Goal: Task Accomplishment & Management: Complete application form

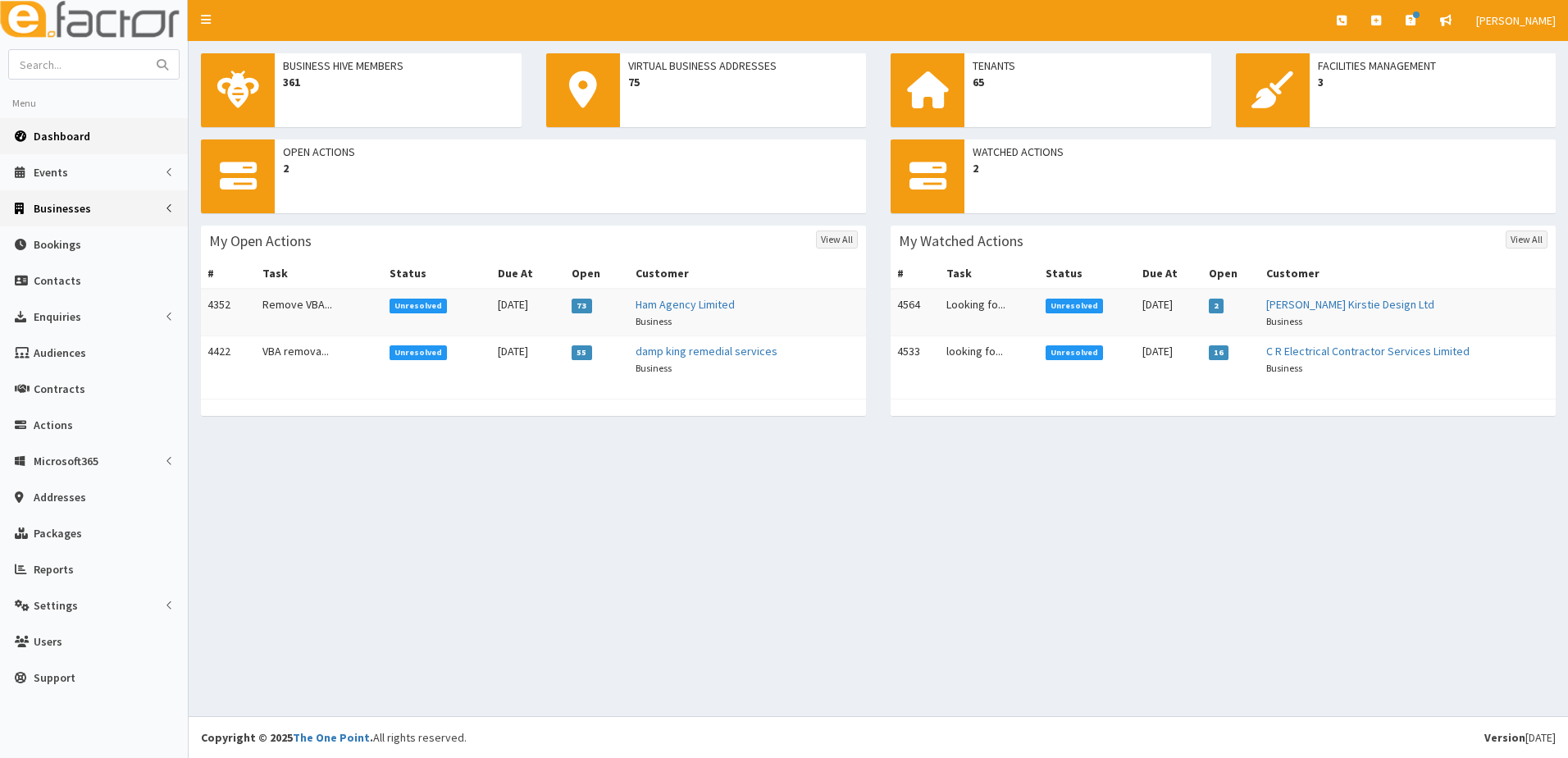
click at [71, 214] on span "Businesses" at bounding box center [63, 208] width 57 height 15
click at [60, 231] on link "Businesses" at bounding box center [96, 239] width 183 height 25
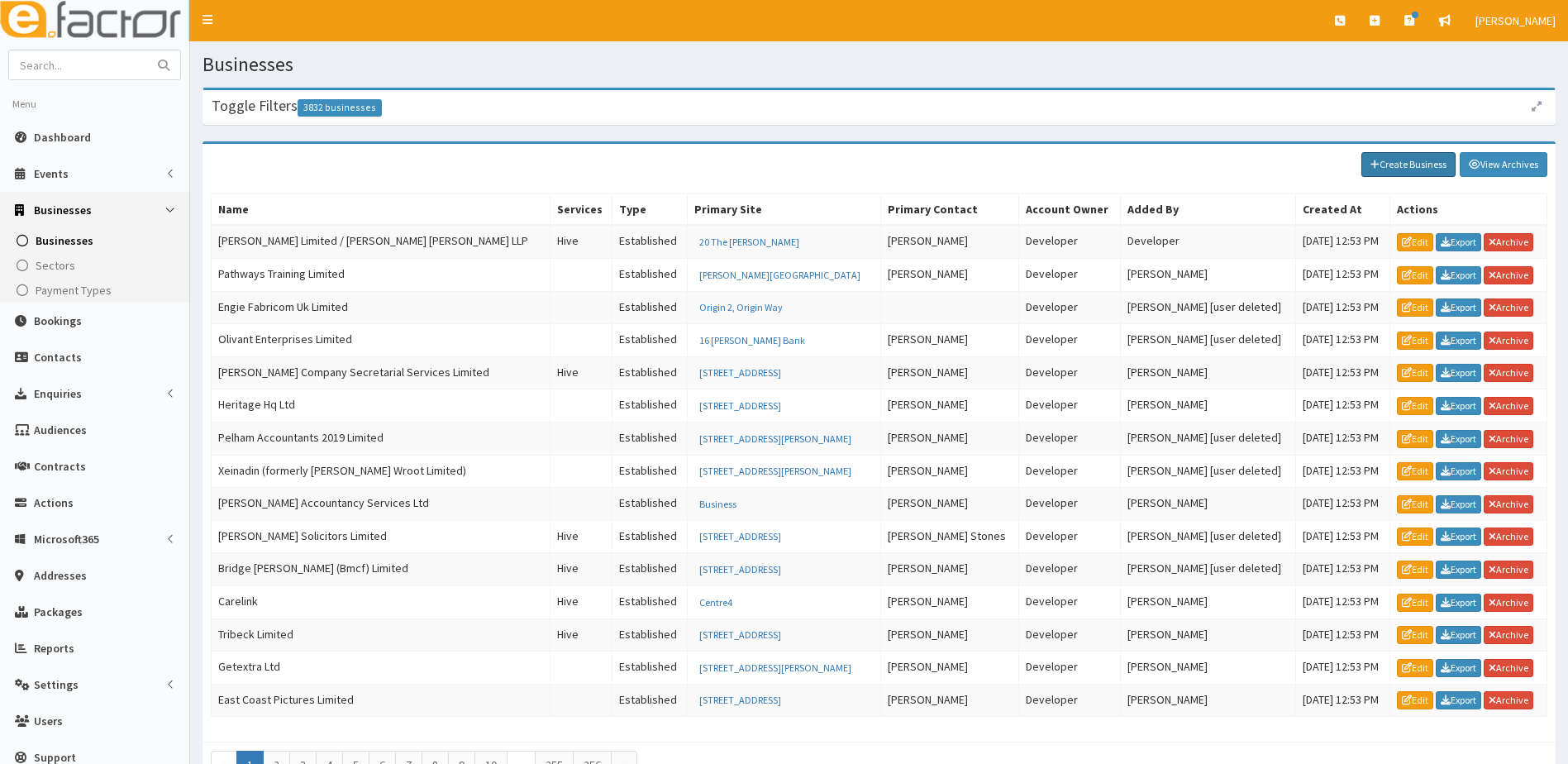
click at [1394, 159] on link "Create Business" at bounding box center [1408, 165] width 95 height 25
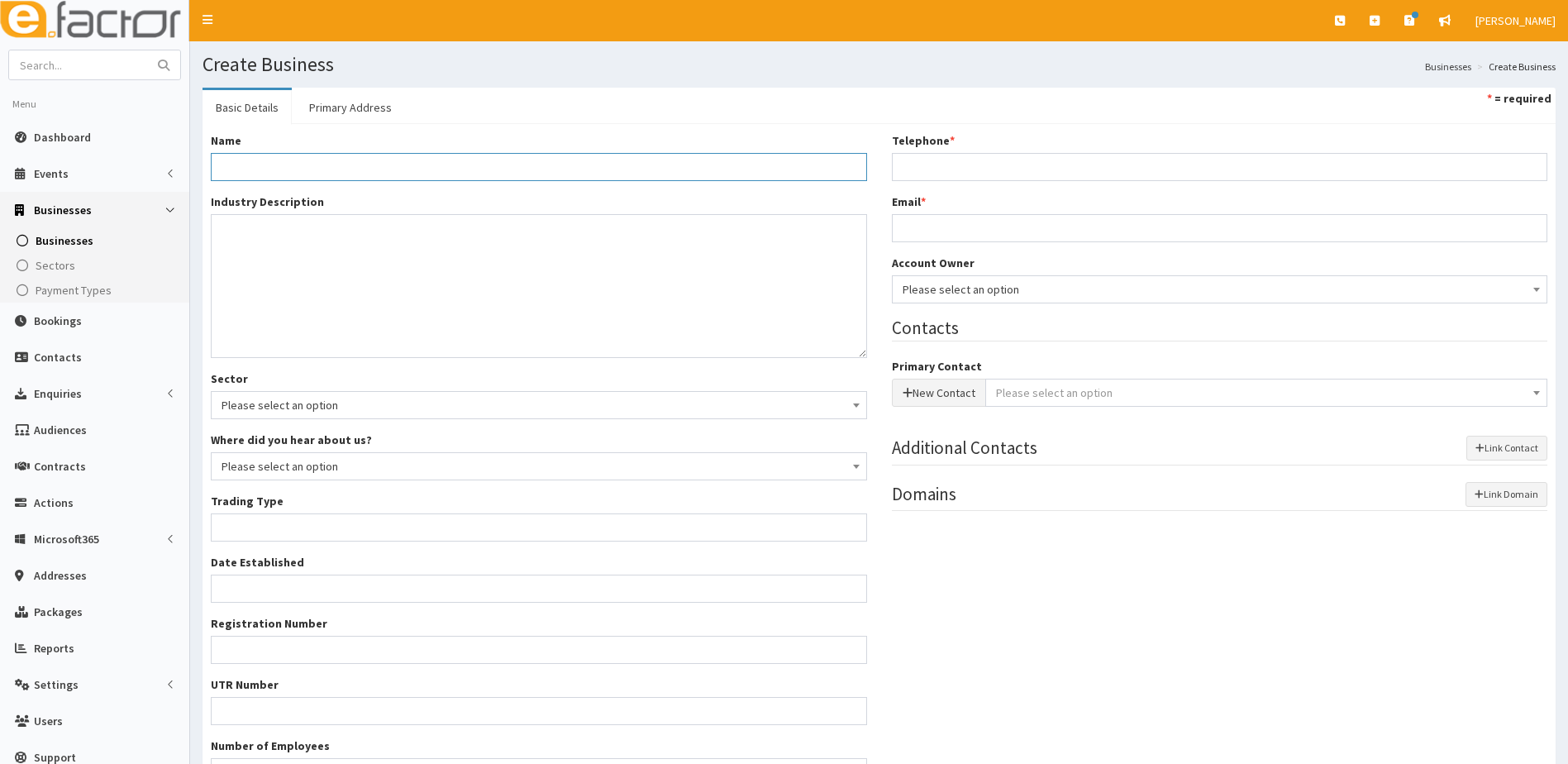
click at [260, 161] on input "Name *" at bounding box center [539, 167] width 656 height 28
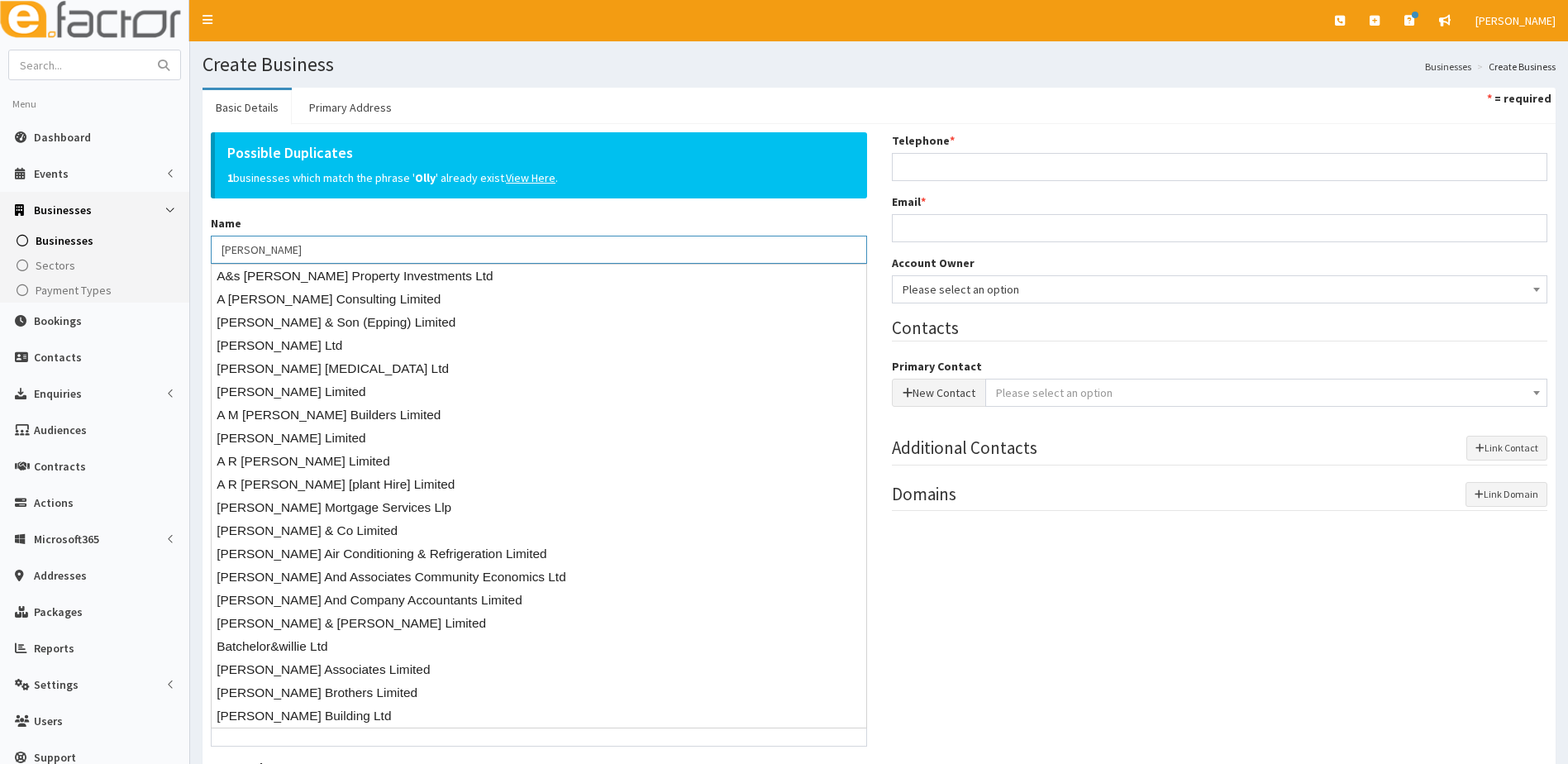
type input "[PERSON_NAME]"
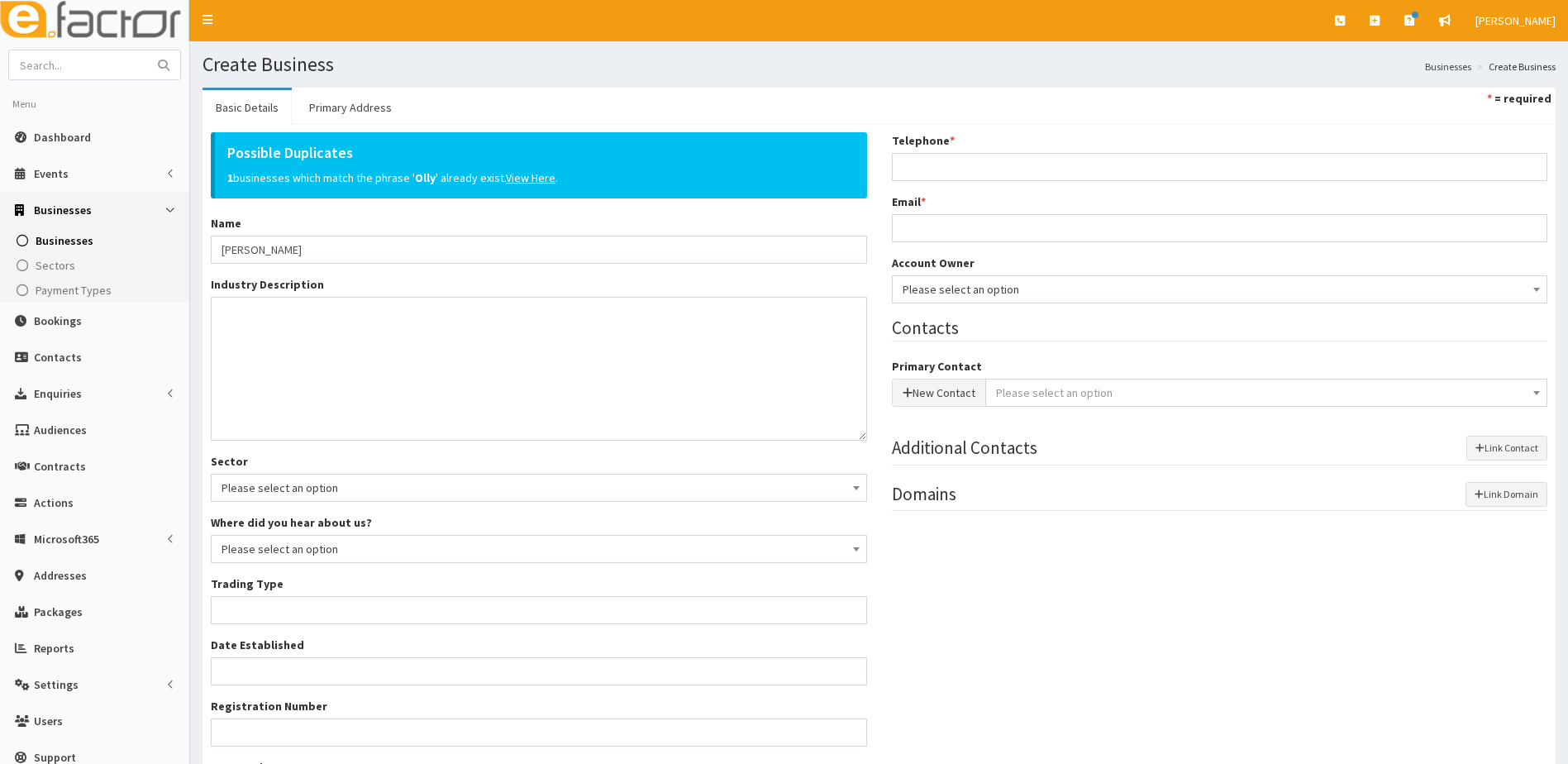
click at [325, 216] on div "Possible Duplicates 1 businesses which match the phrase ' Olly ' already exist.…" at bounding box center [539, 198] width 656 height 132
click at [262, 342] on textarea "Industry Description *" at bounding box center [539, 368] width 656 height 144
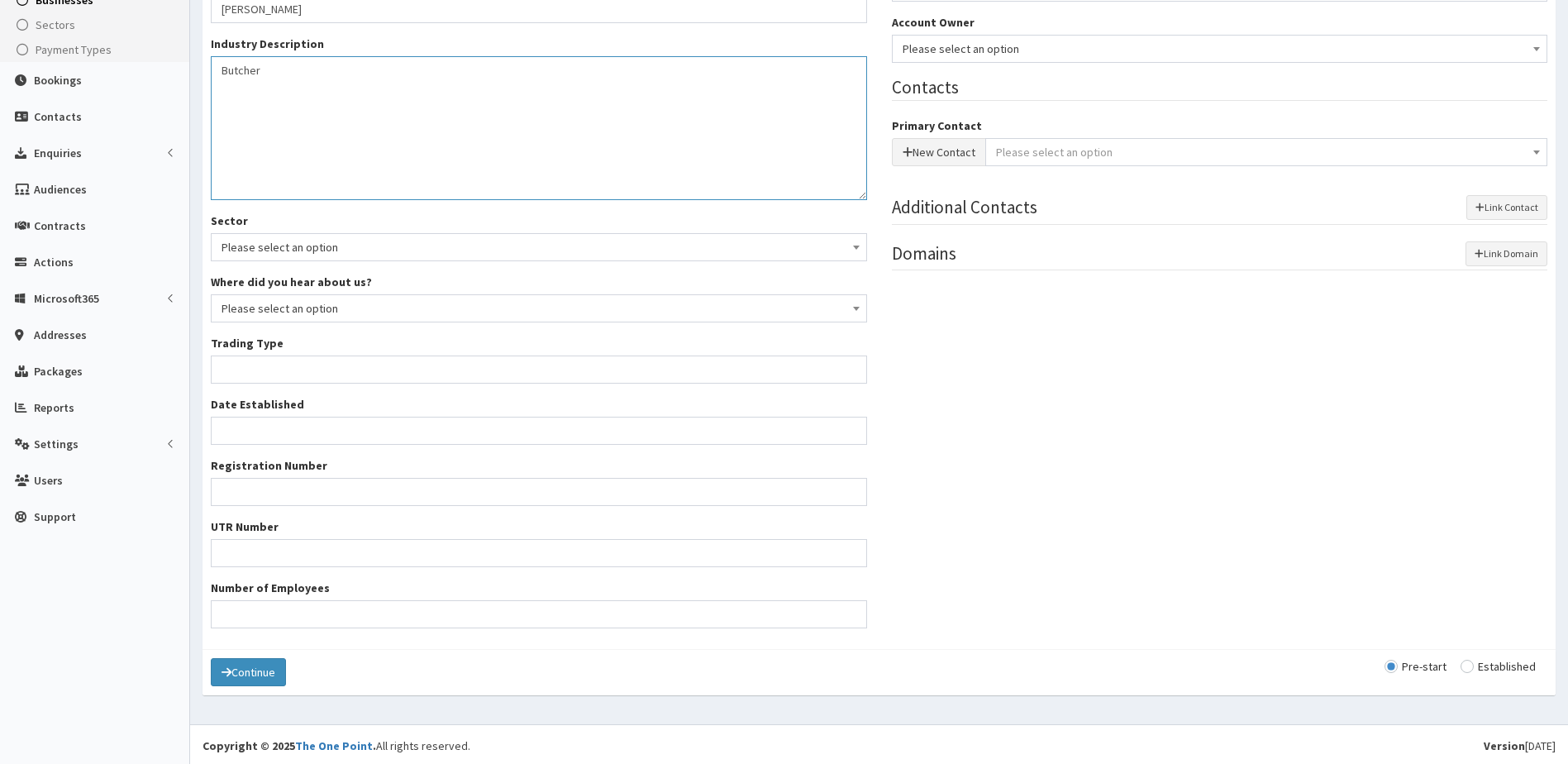
scroll to position [243, 0]
type textarea "Butcher"
click at [254, 368] on input "Trading Type *" at bounding box center [539, 367] width 656 height 28
type input "s"
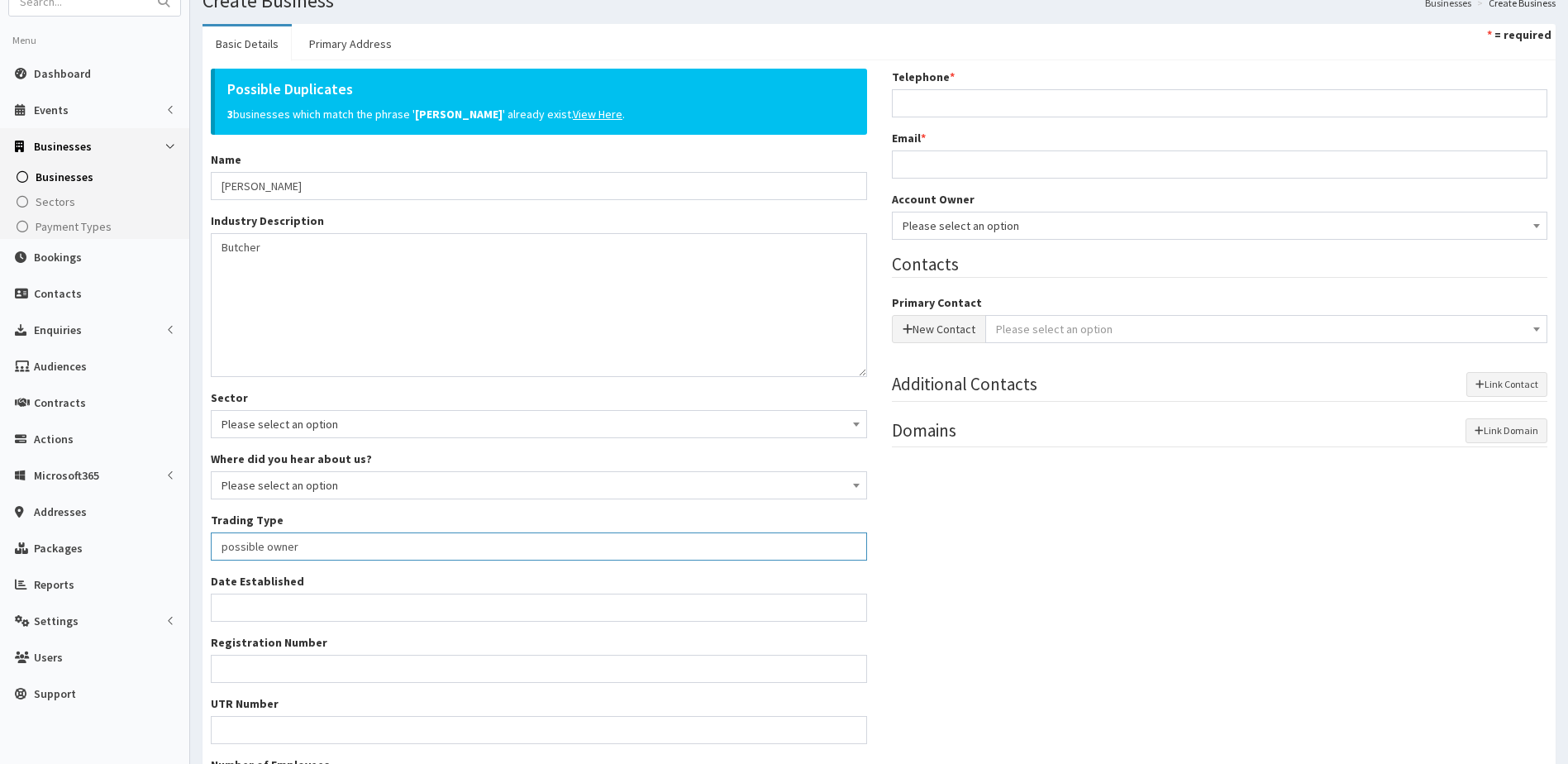
scroll to position [45, 0]
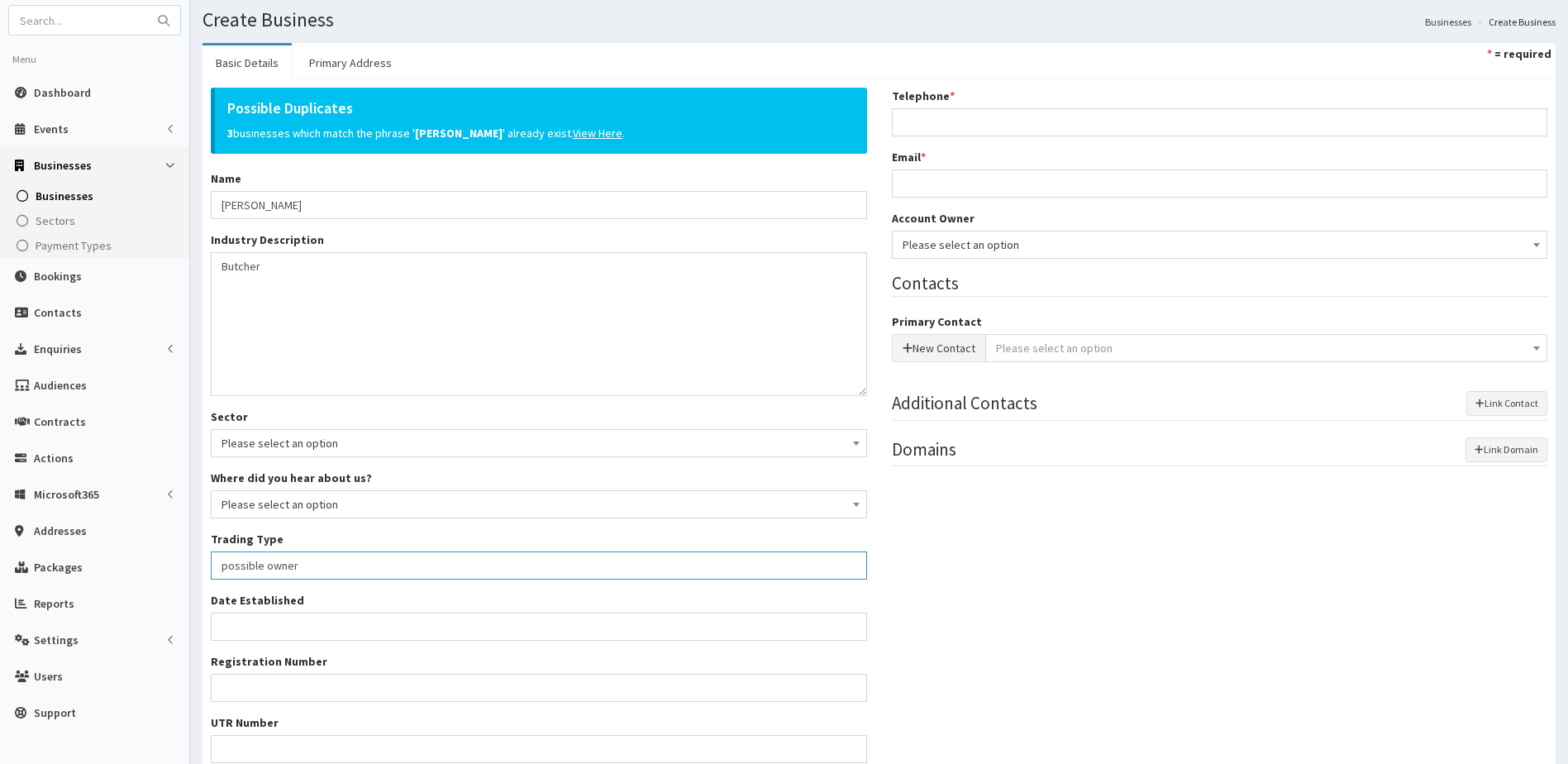
type input "possible owner"
click at [968, 117] on input "Telephone *" at bounding box center [1220, 122] width 656 height 28
paste input "07793 030482"
type input "07793 030482"
click at [949, 186] on input "Email *" at bounding box center [1220, 183] width 656 height 28
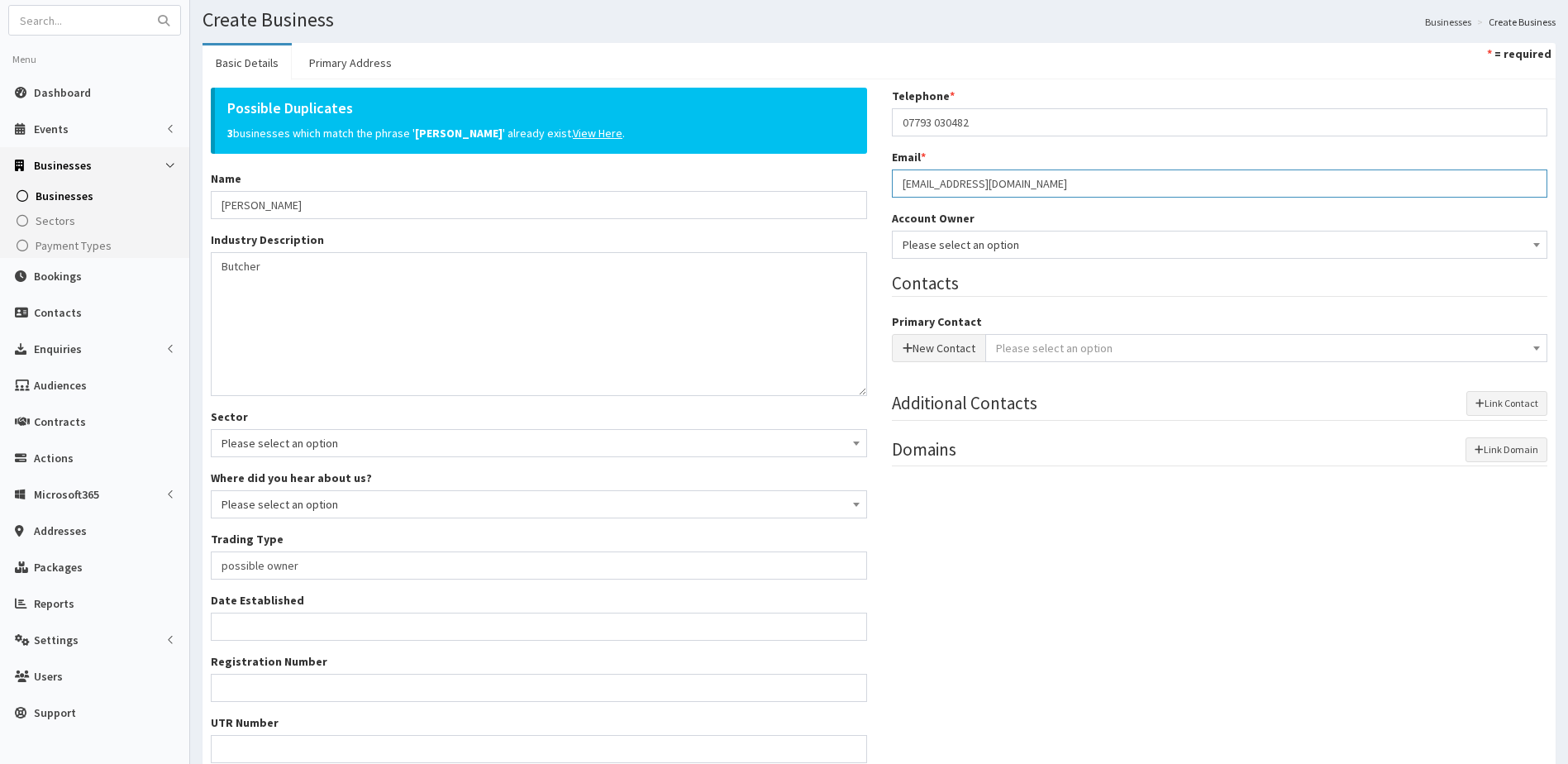
type input "batchi97@hotmail.com"
click at [968, 248] on span "Please select an option" at bounding box center [1220, 245] width 635 height 23
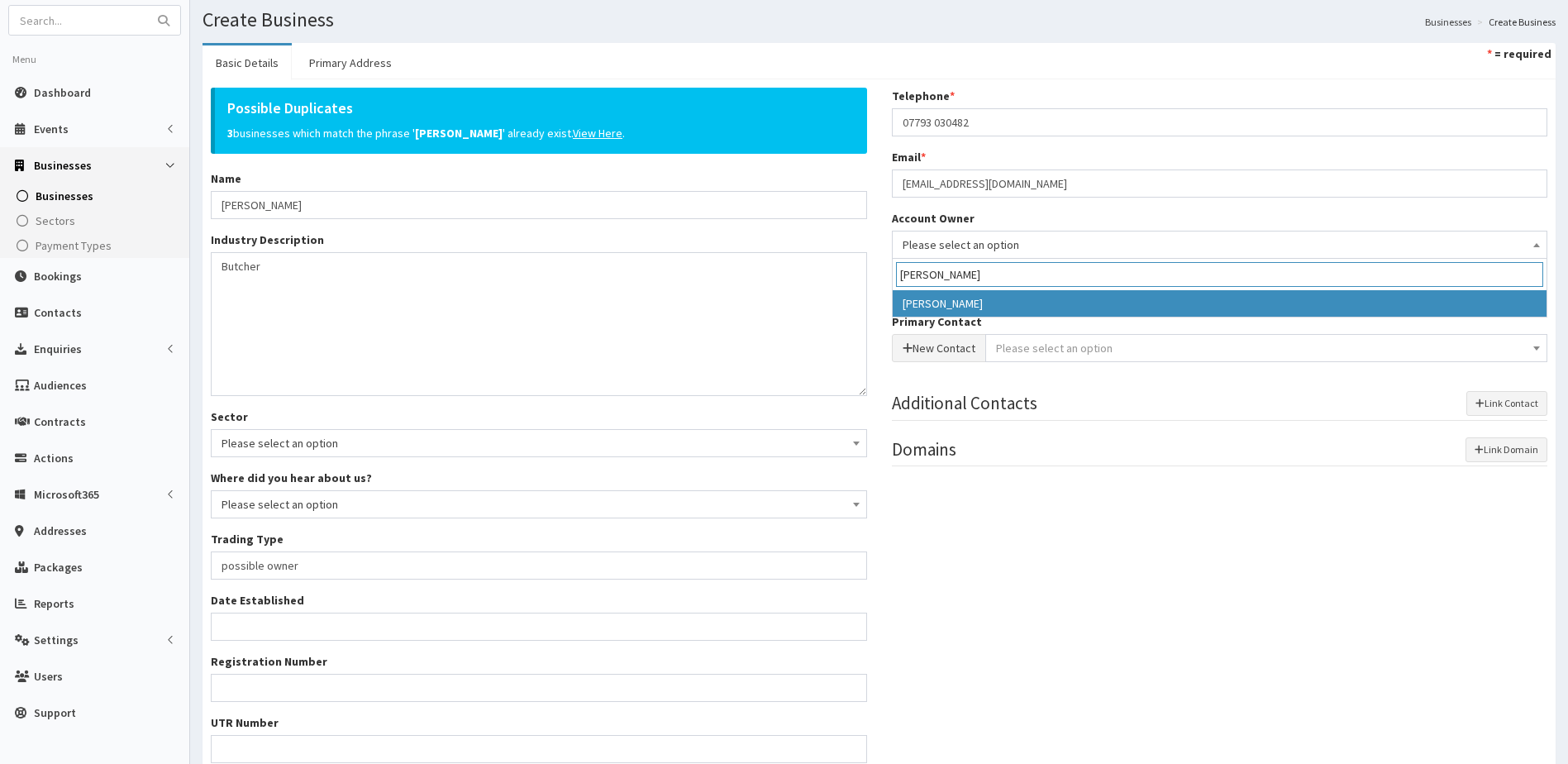
type input "hazel"
select select "39"
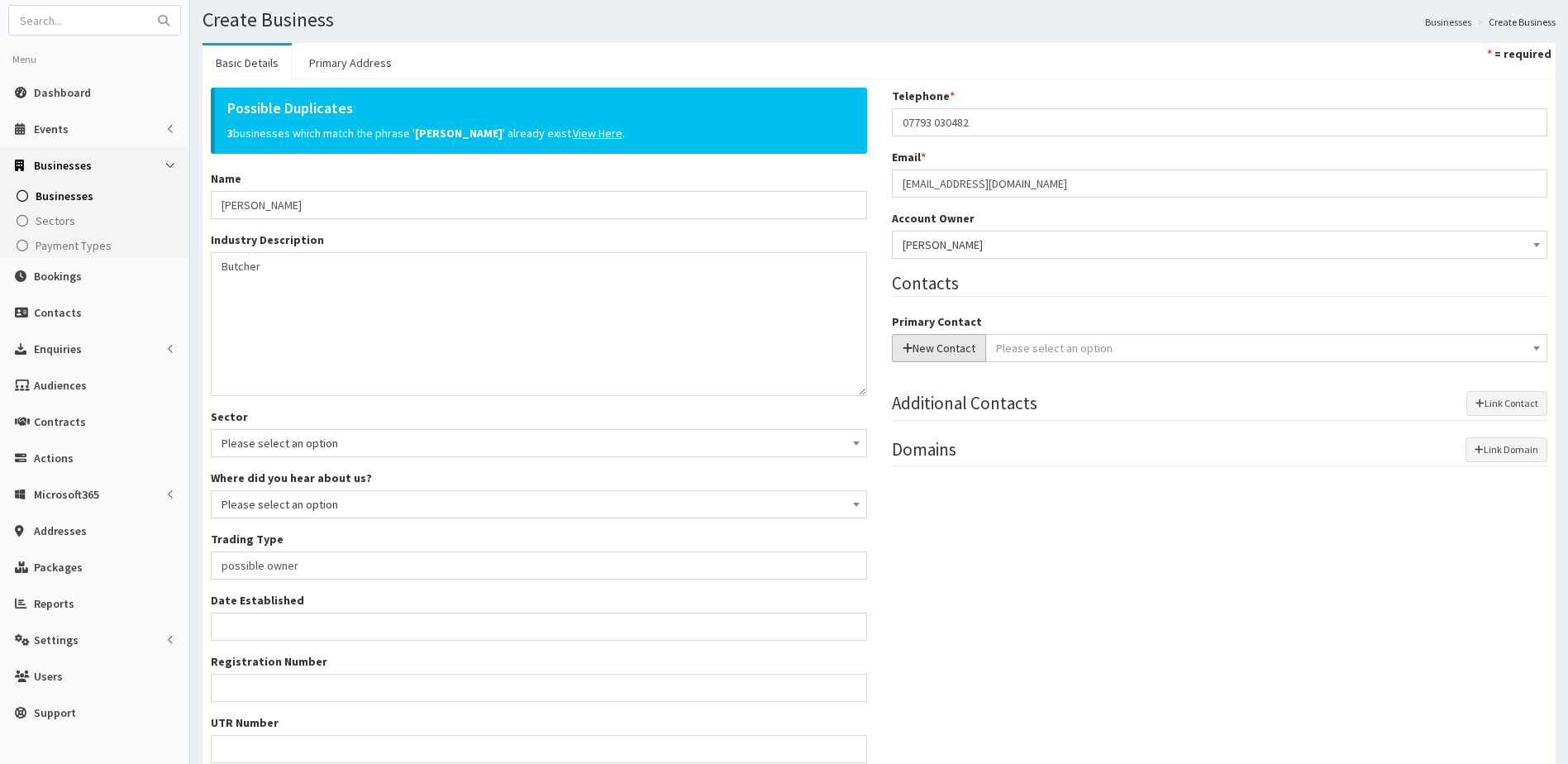
click at [936, 341] on button "New Contact" at bounding box center [939, 348] width 95 height 28
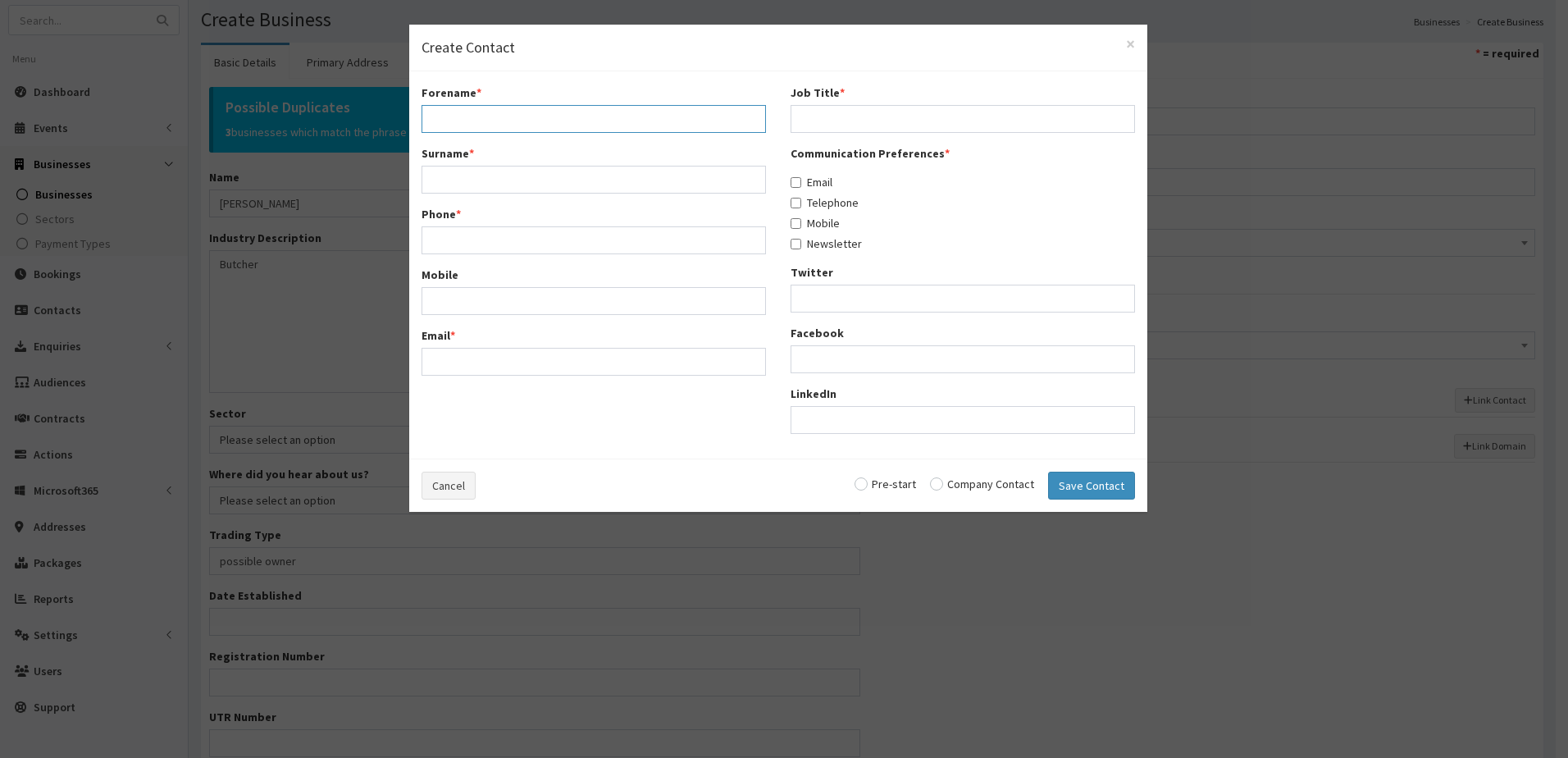
click at [459, 109] on input "Forename *" at bounding box center [594, 118] width 344 height 28
type input "Oliver"
click at [451, 164] on div "Surname *" at bounding box center [594, 169] width 344 height 48
click at [448, 179] on input "Surname *" at bounding box center [594, 179] width 344 height 28
type input "Bathelor"
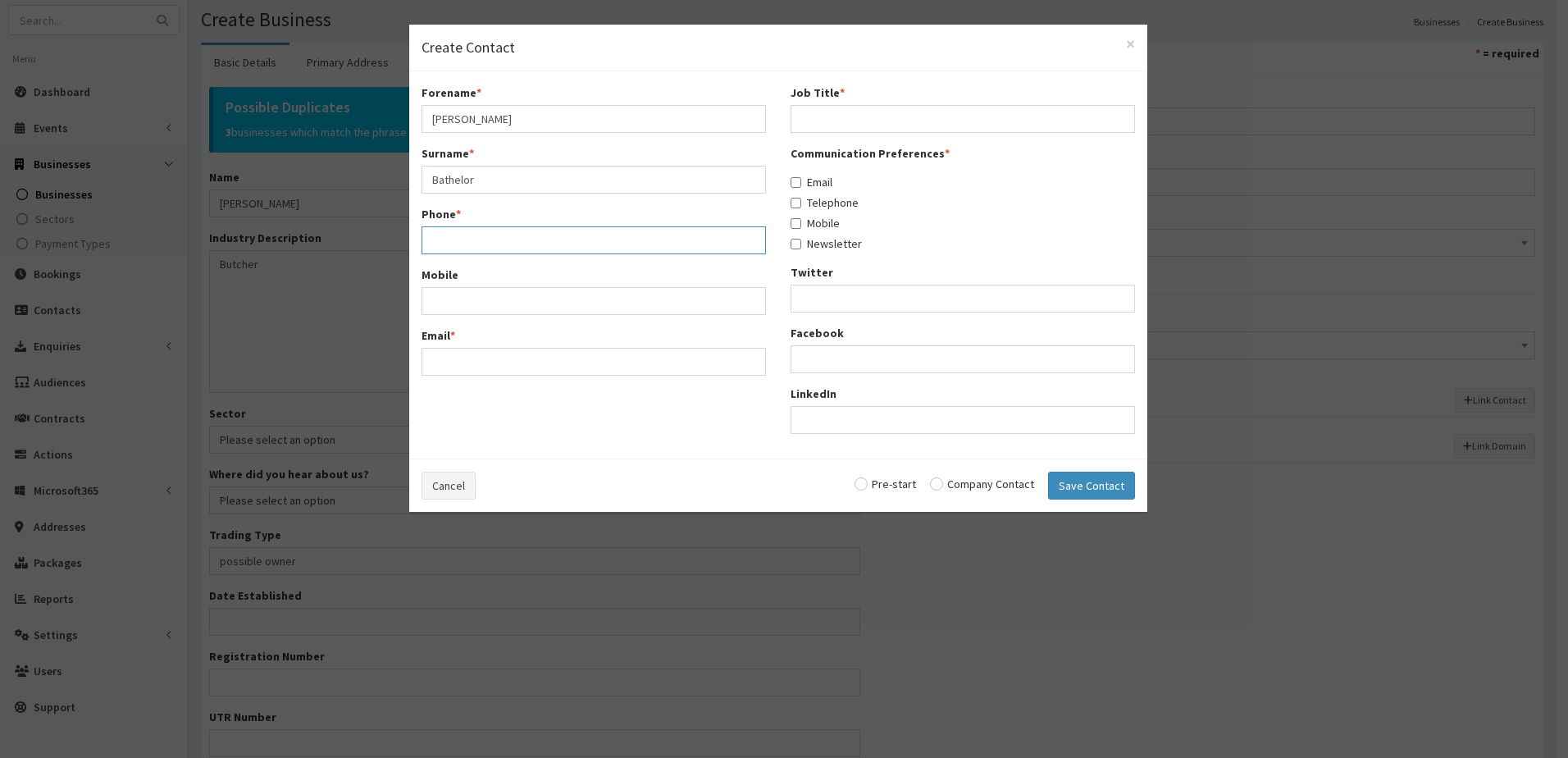
click at [455, 241] on input "Phone *" at bounding box center [594, 240] width 344 height 28
paste input "07793 030482"
type input "07793 030482"
paste input "07793 030482"
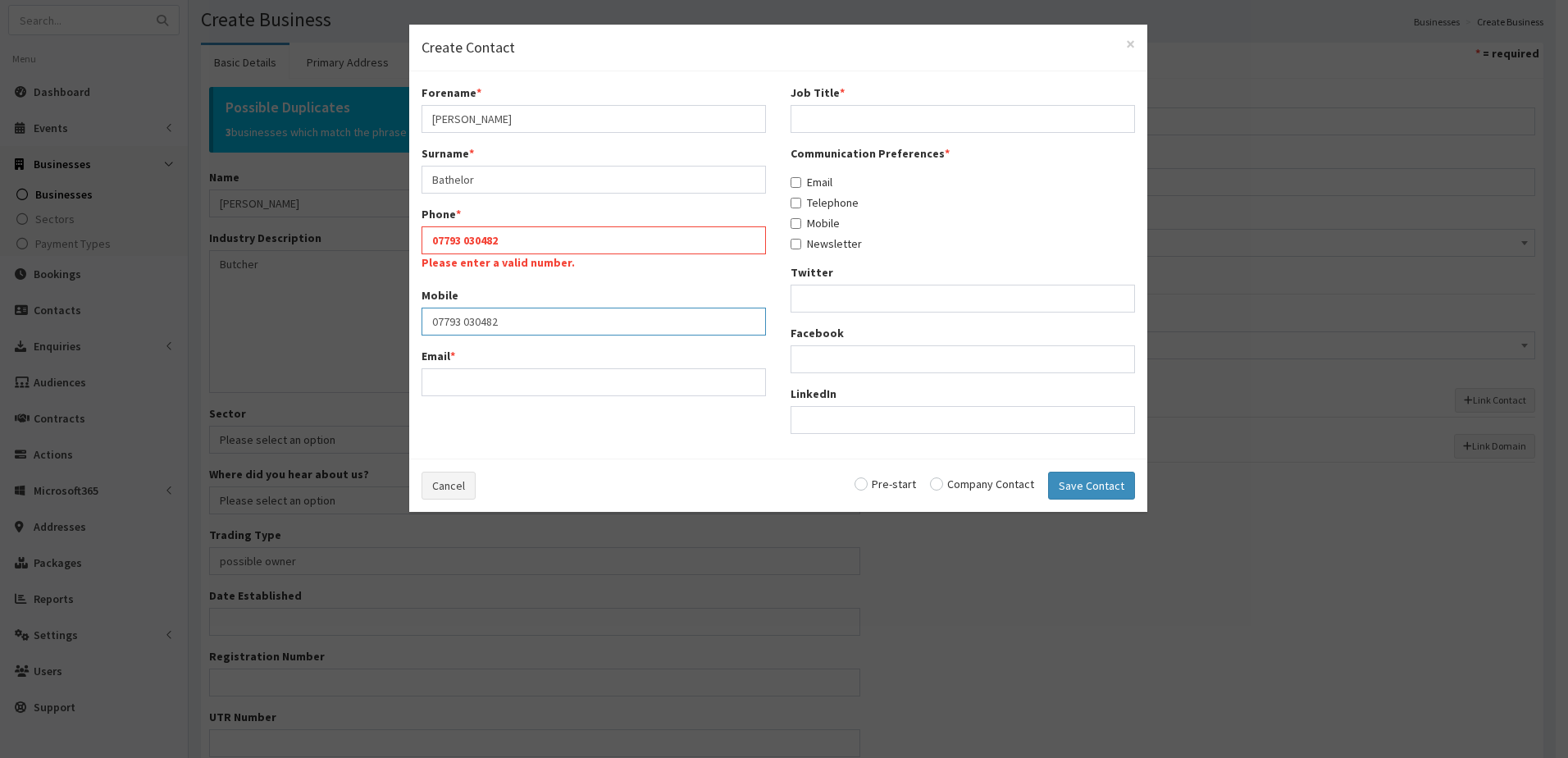
type input "07793 030482"
click at [448, 377] on input "Email *" at bounding box center [594, 382] width 344 height 28
type input "bachei97@hotmail.com"
paste input "07793 030482"
click at [864, 119] on input "07793 030482erspective owner" at bounding box center [962, 118] width 344 height 28
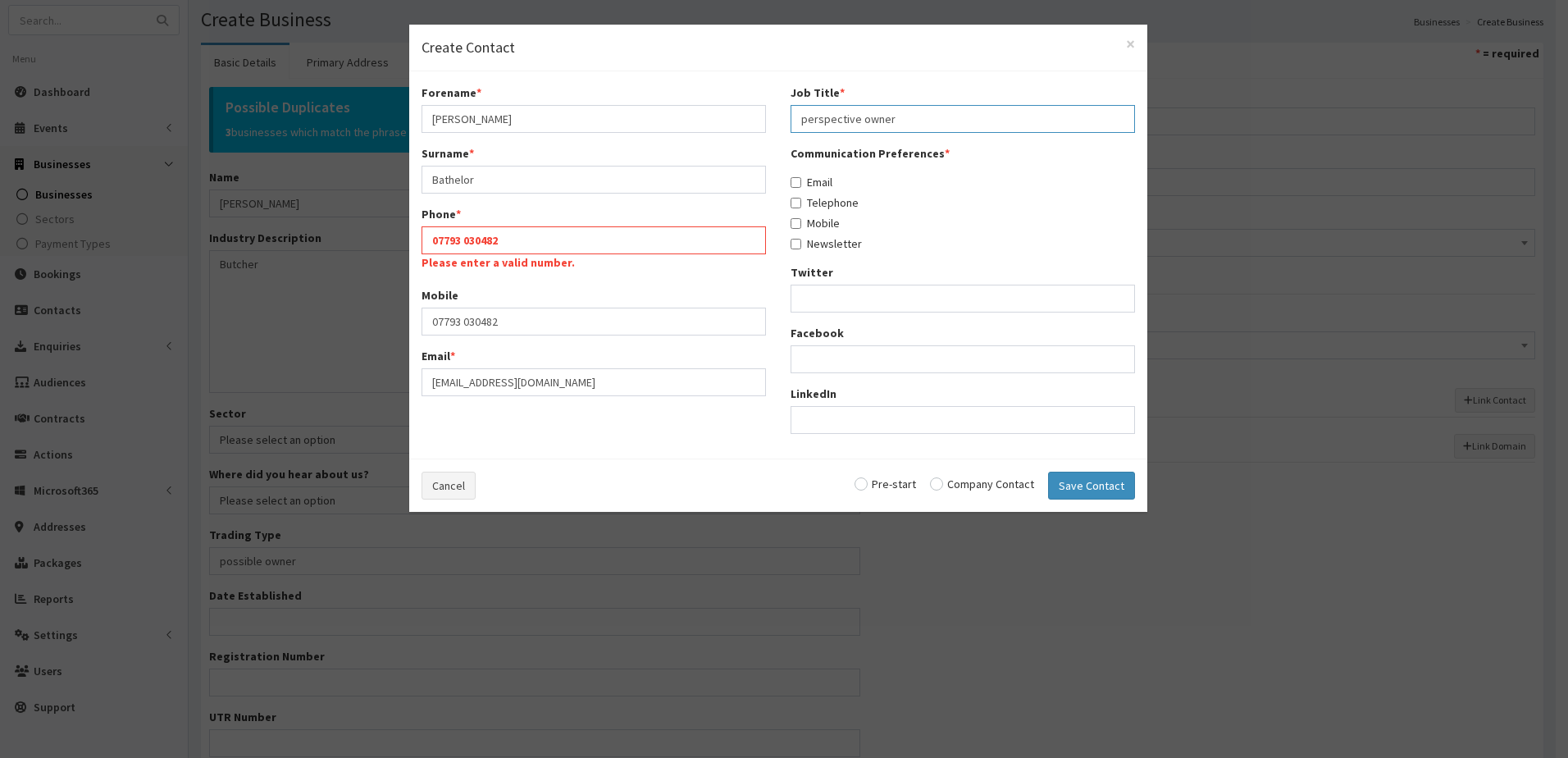
type input "perspective owner"
click at [793, 182] on input "Email" at bounding box center [796, 182] width 11 height 11
checkbox input "true"
click at [793, 204] on input "Telephone" at bounding box center [796, 203] width 11 height 11
checkbox input "true"
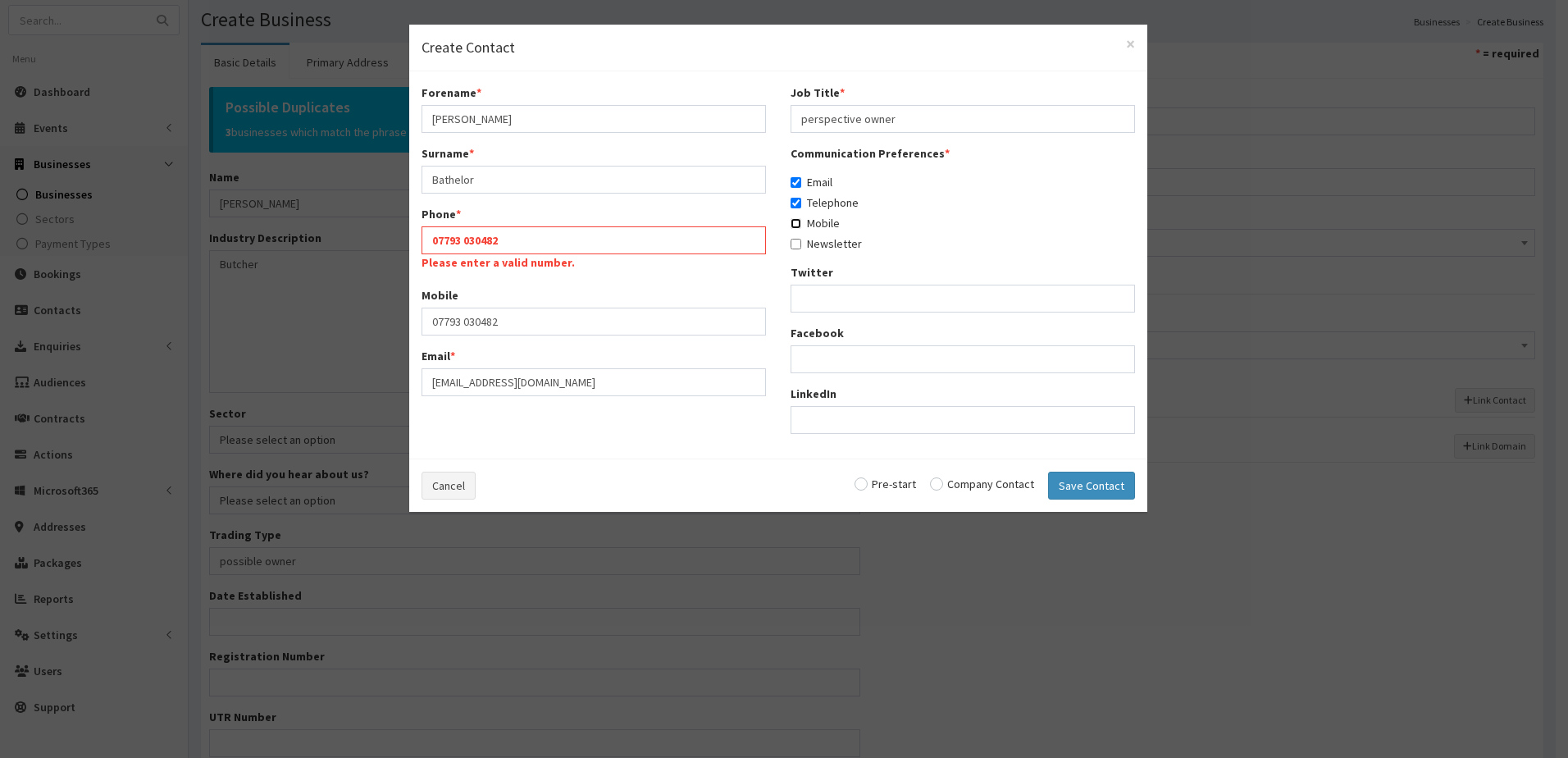
click at [795, 224] on input "Mobile" at bounding box center [796, 223] width 11 height 11
checkbox input "true"
click at [795, 243] on input "Newsletter" at bounding box center [796, 244] width 11 height 11
checkbox input "true"
click at [869, 484] on input "radio" at bounding box center [885, 484] width 62 height 12
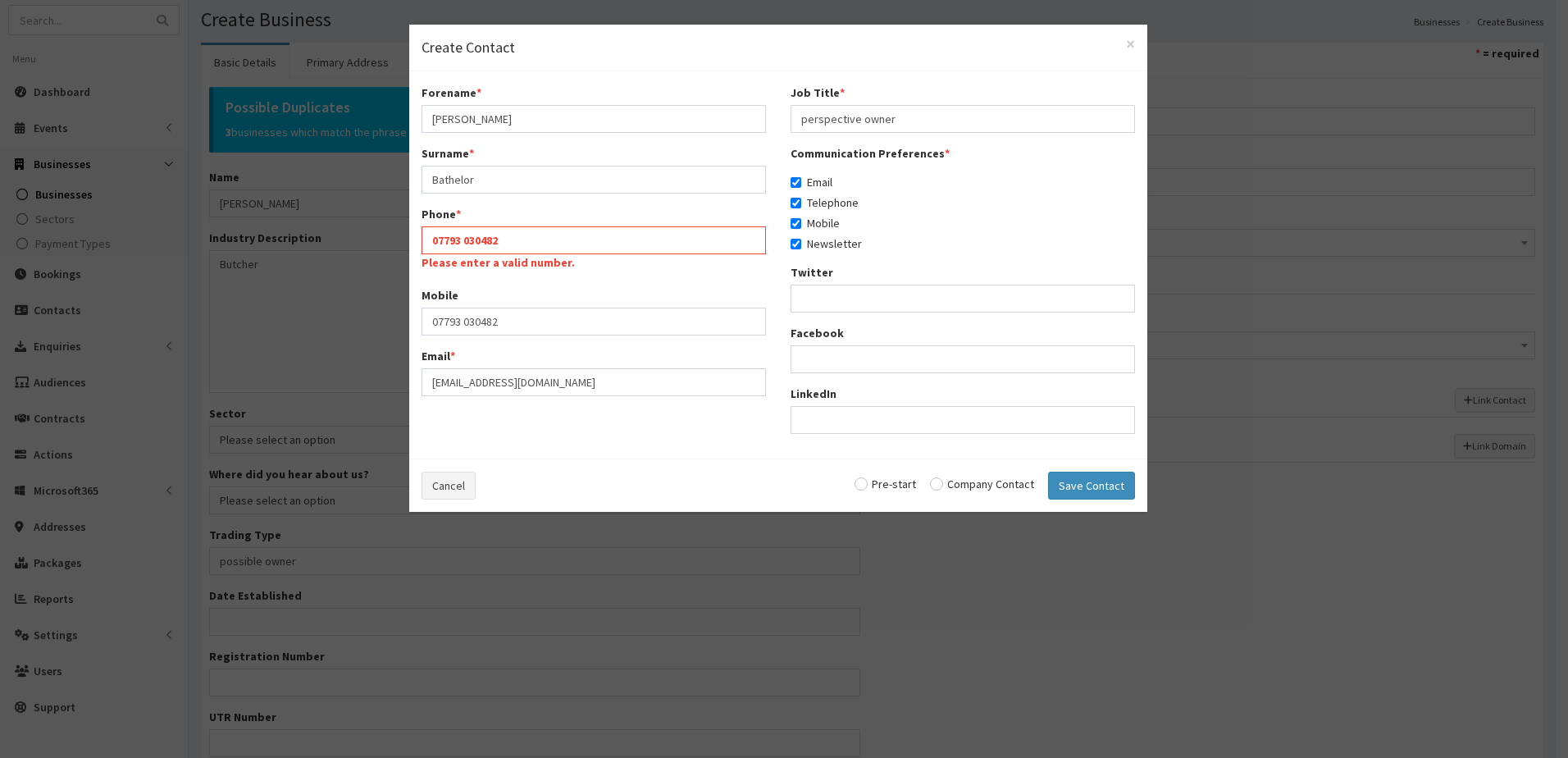
radio input "true"
drag, startPoint x: 1081, startPoint y: 486, endPoint x: 982, endPoint y: 448, distance: 106.0
drag, startPoint x: 982, startPoint y: 448, endPoint x: 466, endPoint y: 233, distance: 559.0
click at [466, 233] on input "07793 030482" at bounding box center [594, 240] width 344 height 28
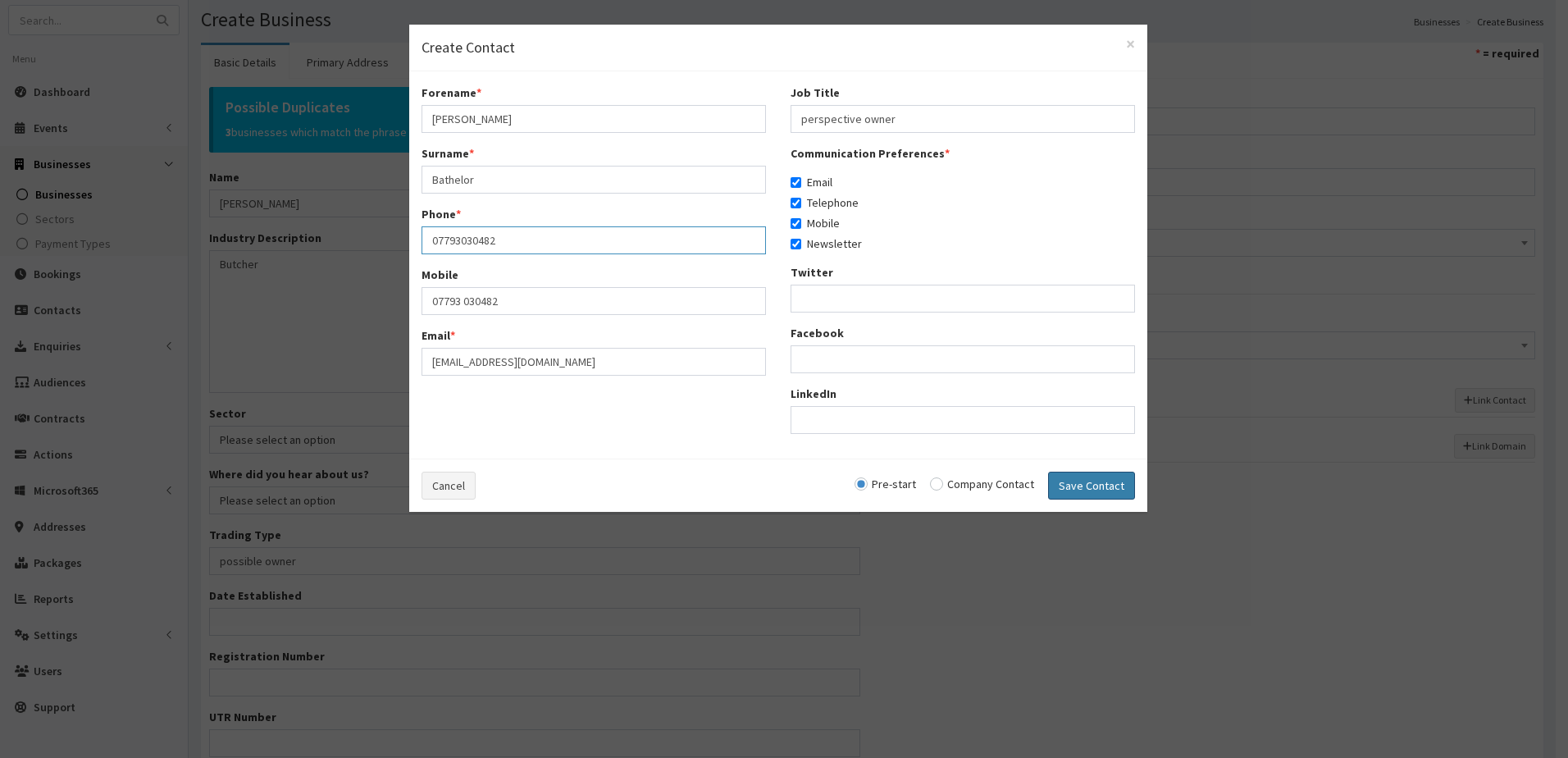
type input "07793030482"
drag, startPoint x: 1080, startPoint y: 490, endPoint x: 1069, endPoint y: 491, distance: 11.0
drag, startPoint x: 1069, startPoint y: 491, endPoint x: 908, endPoint y: 458, distance: 164.3
drag, startPoint x: 908, startPoint y: 458, endPoint x: 614, endPoint y: 444, distance: 294.3
click at [614, 444] on div "Forename * Oliver Surname * Bathelor Phone * 07793030482 Mobile 07793 030482 Em…" at bounding box center [779, 265] width 738 height 362
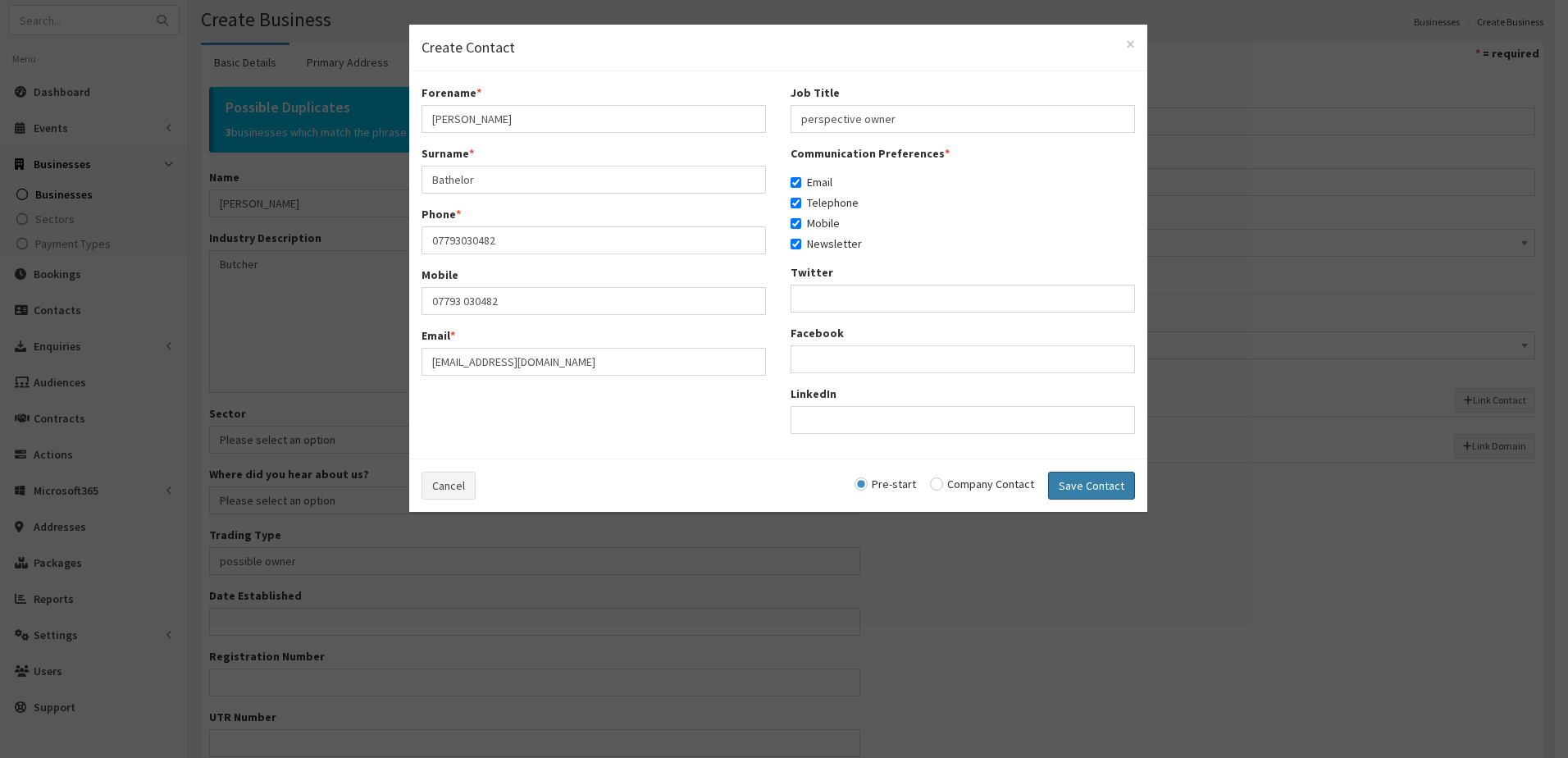
click at [1063, 489] on button "Save Contact" at bounding box center [1091, 484] width 87 height 28
checkbox input "false"
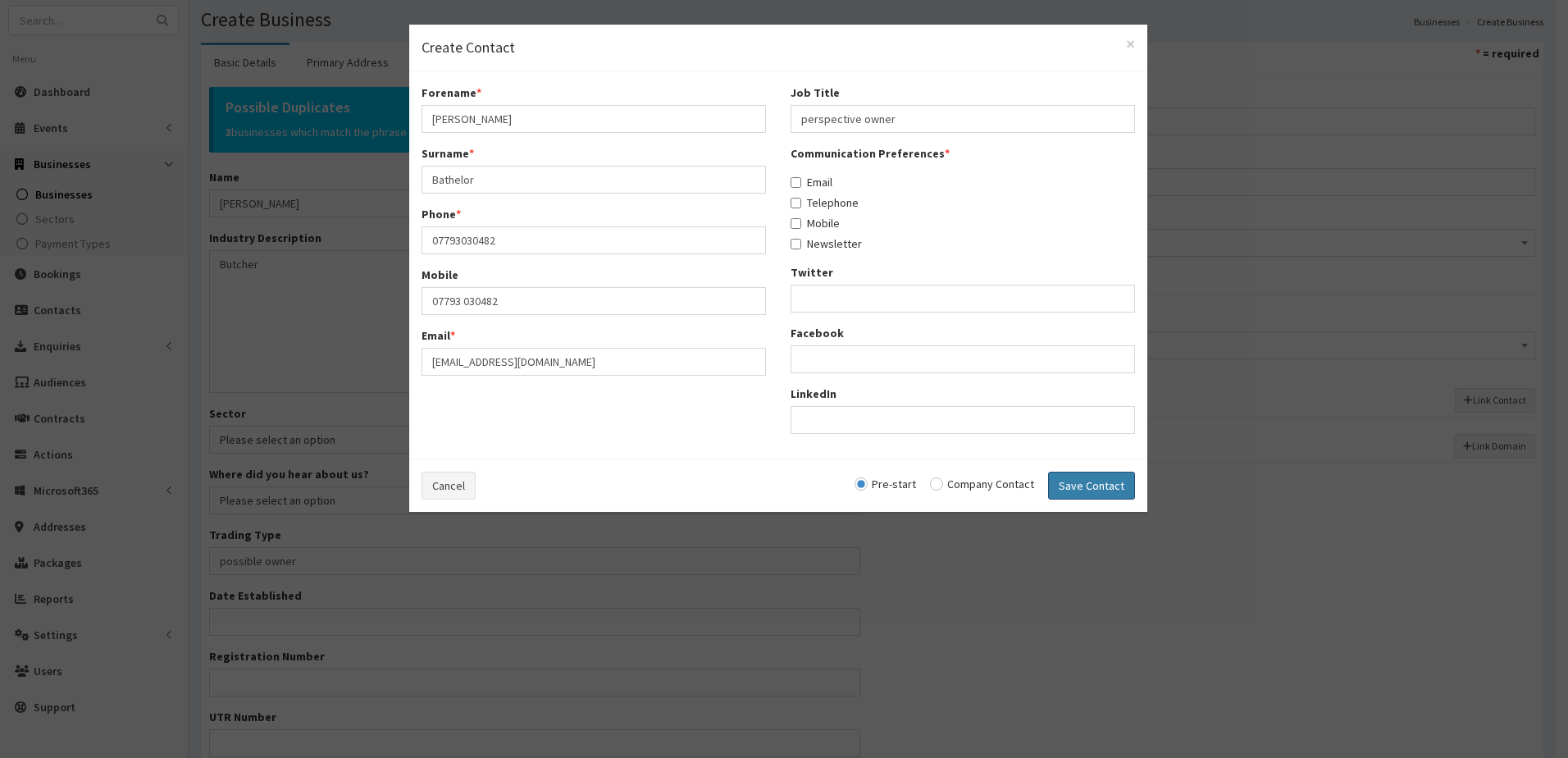
radio input "false"
select select "5278"
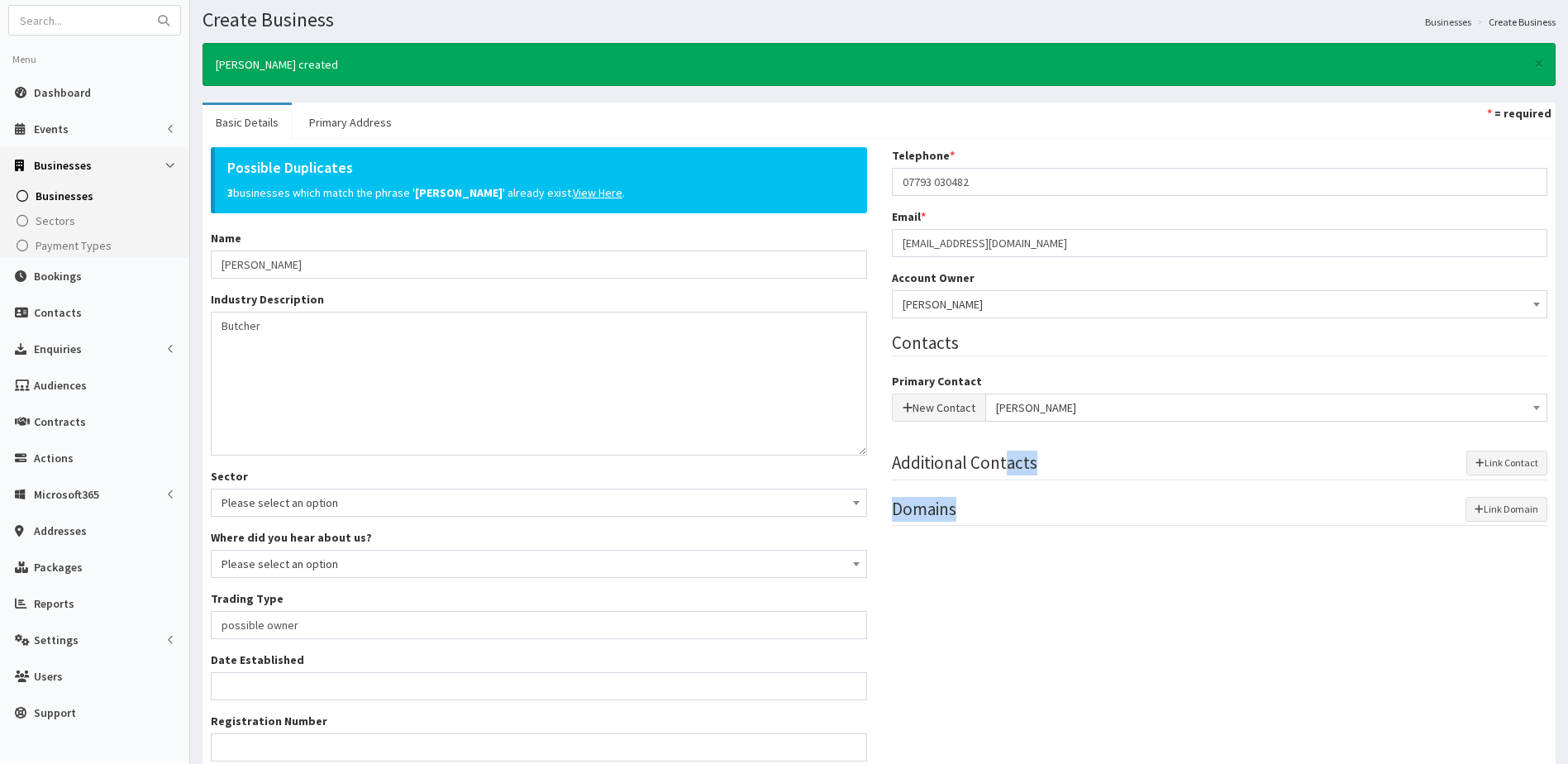
click at [880, 374] on div "Telephone * 07793 030482 Email * batchi97@hotmail.com Account Owner * Please se…" at bounding box center [1220, 344] width 681 height 395
click at [333, 123] on link "Primary Address" at bounding box center [350, 123] width 109 height 35
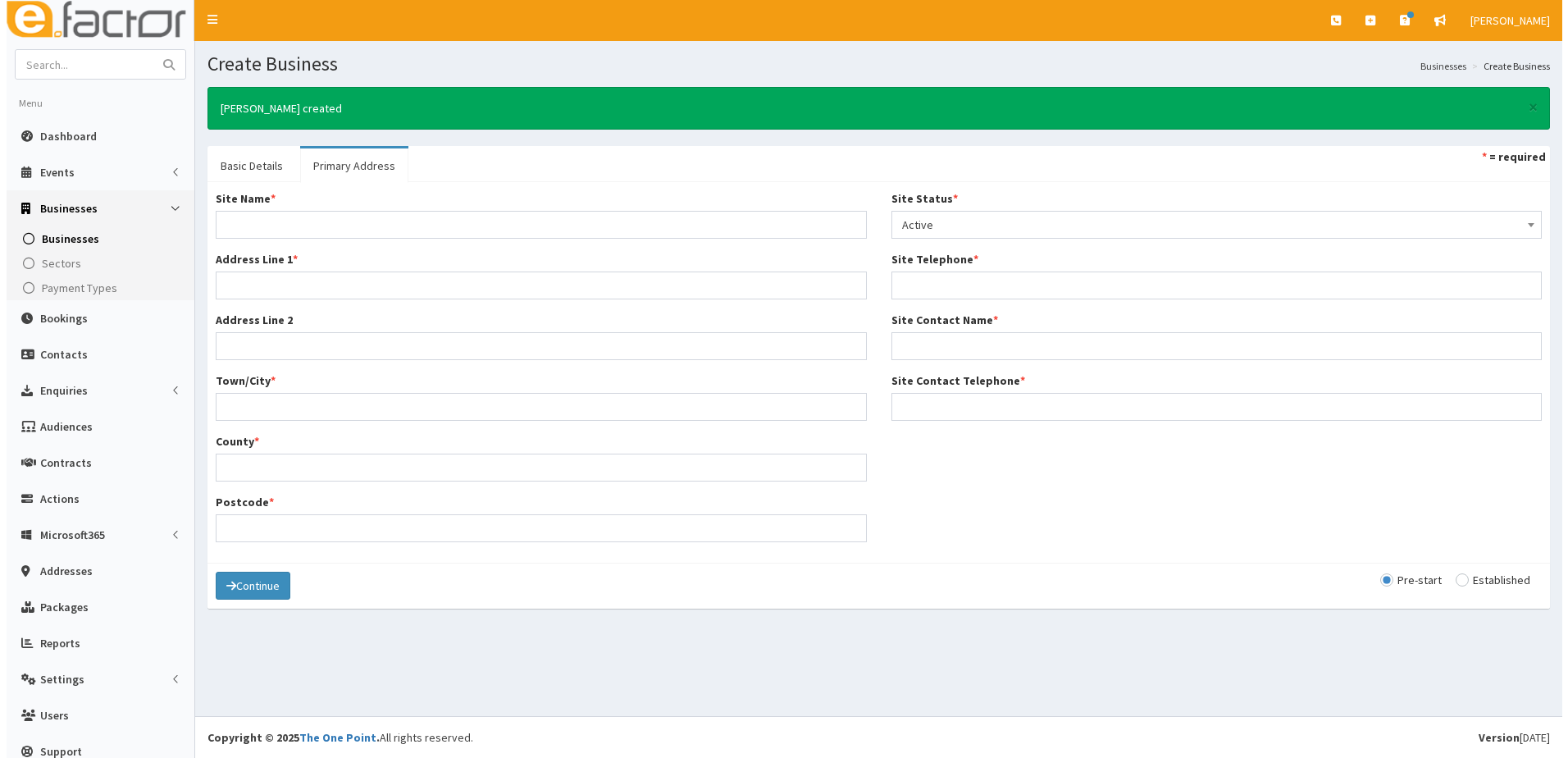
scroll to position [0, 0]
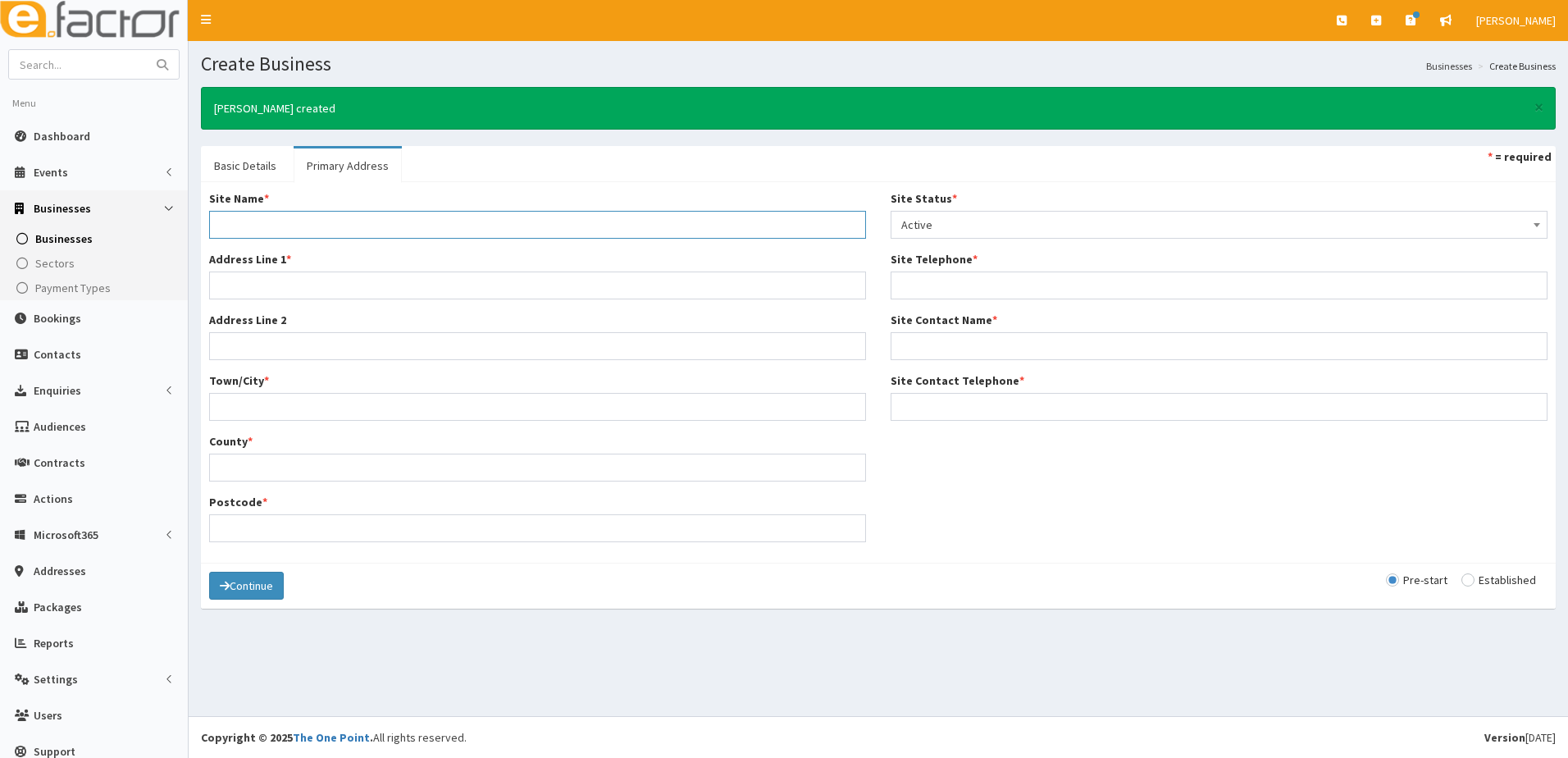
click at [264, 227] on input "Site Name *" at bounding box center [537, 224] width 657 height 28
type input "F"
type input "Carls Meats"
click at [263, 278] on input "Address Line 1 *" at bounding box center [537, 285] width 657 height 28
type input "Top Town Market"
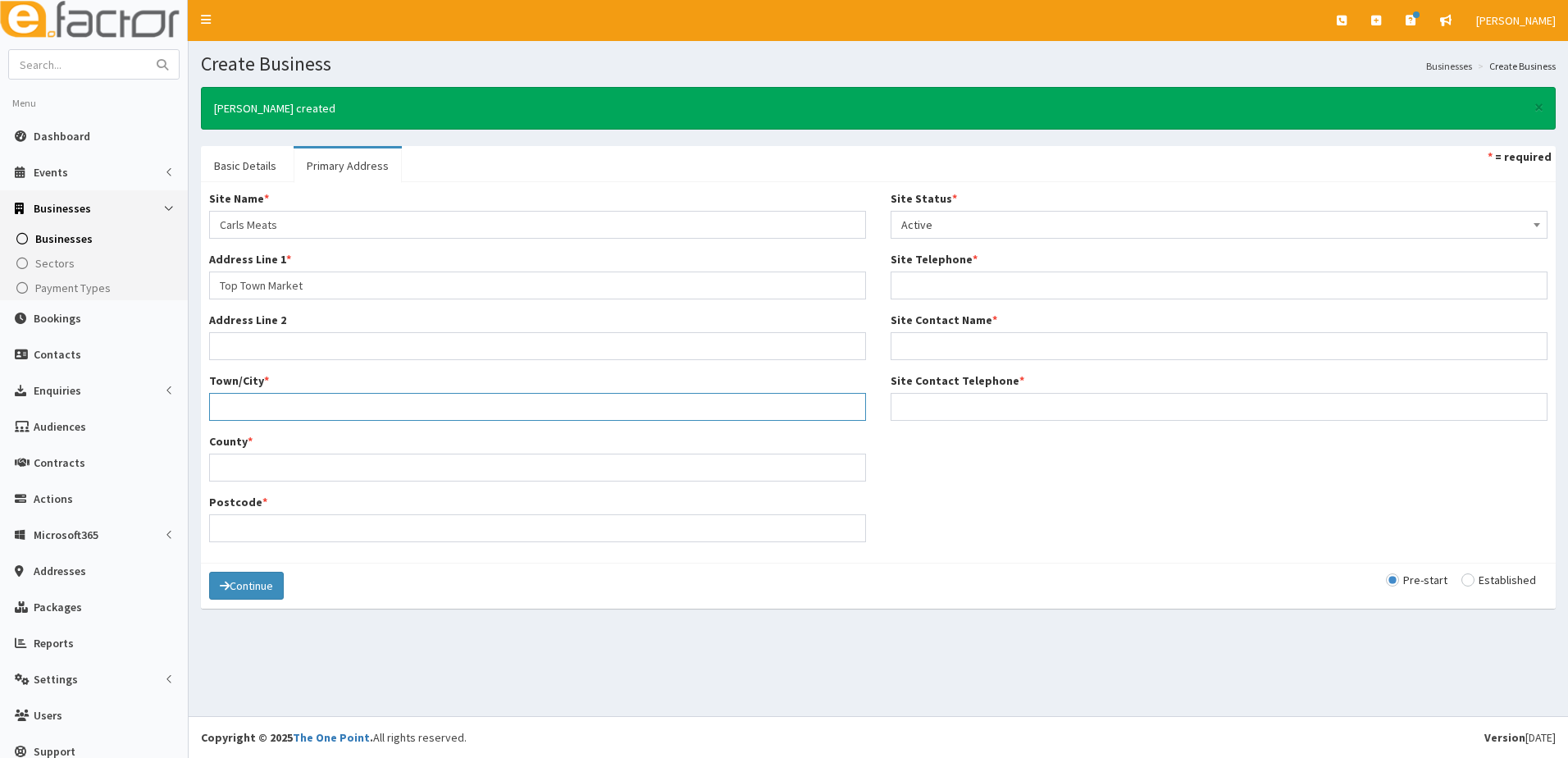
click at [240, 404] on input "Town/City *" at bounding box center [537, 406] width 657 height 28
type input "Grimsby"
type input "North East Lincolnshire"
click at [223, 521] on input "Postcode *" at bounding box center [537, 527] width 657 height 28
type input "DN31 1AR"
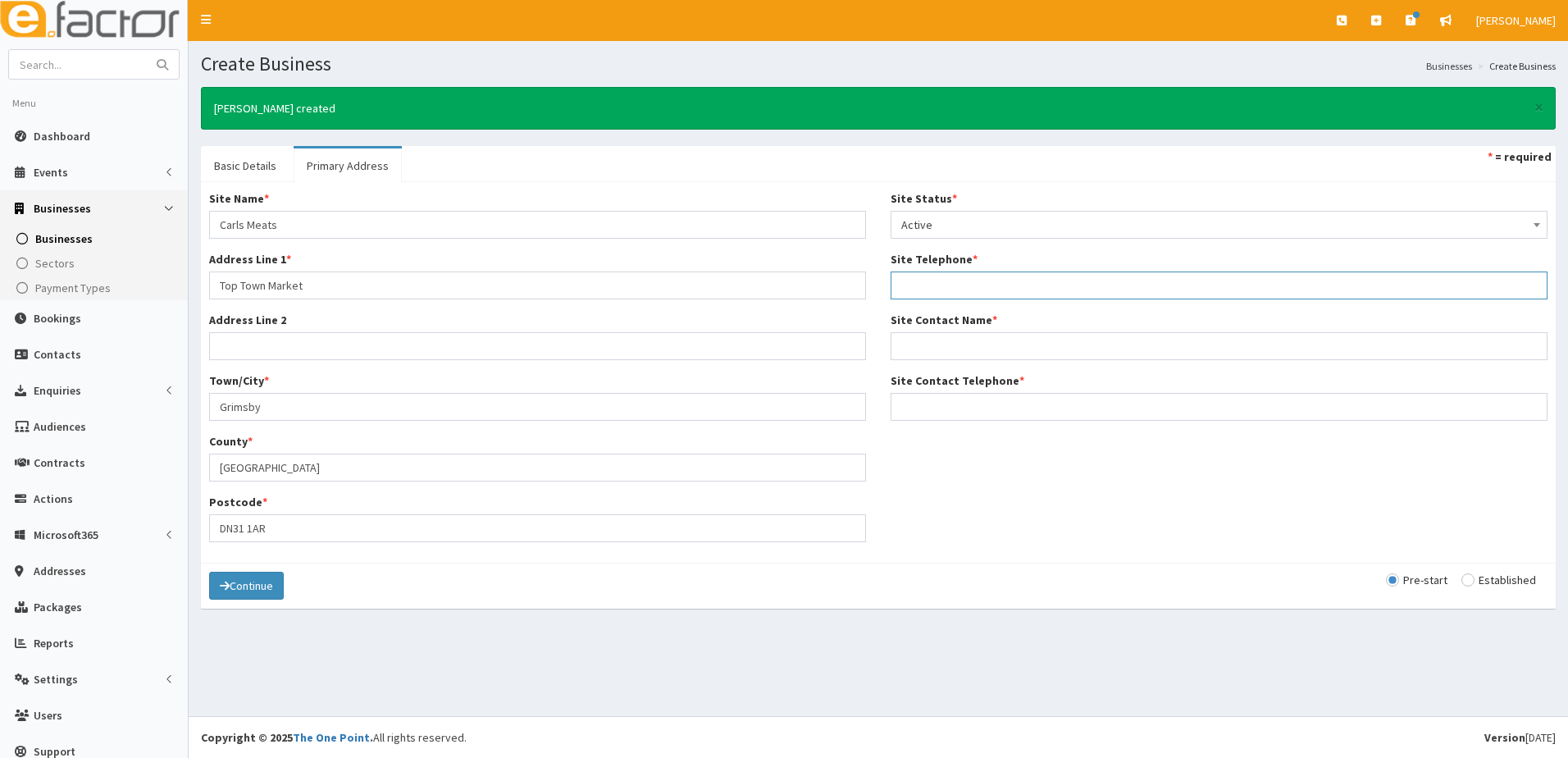
click at [898, 283] on input "Site Telephone *" at bounding box center [1218, 285] width 657 height 28
paste input "07793 030482"
type input "07793 030482"
click at [921, 330] on div "Site Contact Name *" at bounding box center [1218, 336] width 657 height 48
click at [920, 337] on input "Site Contact Name *" at bounding box center [1218, 346] width 657 height 28
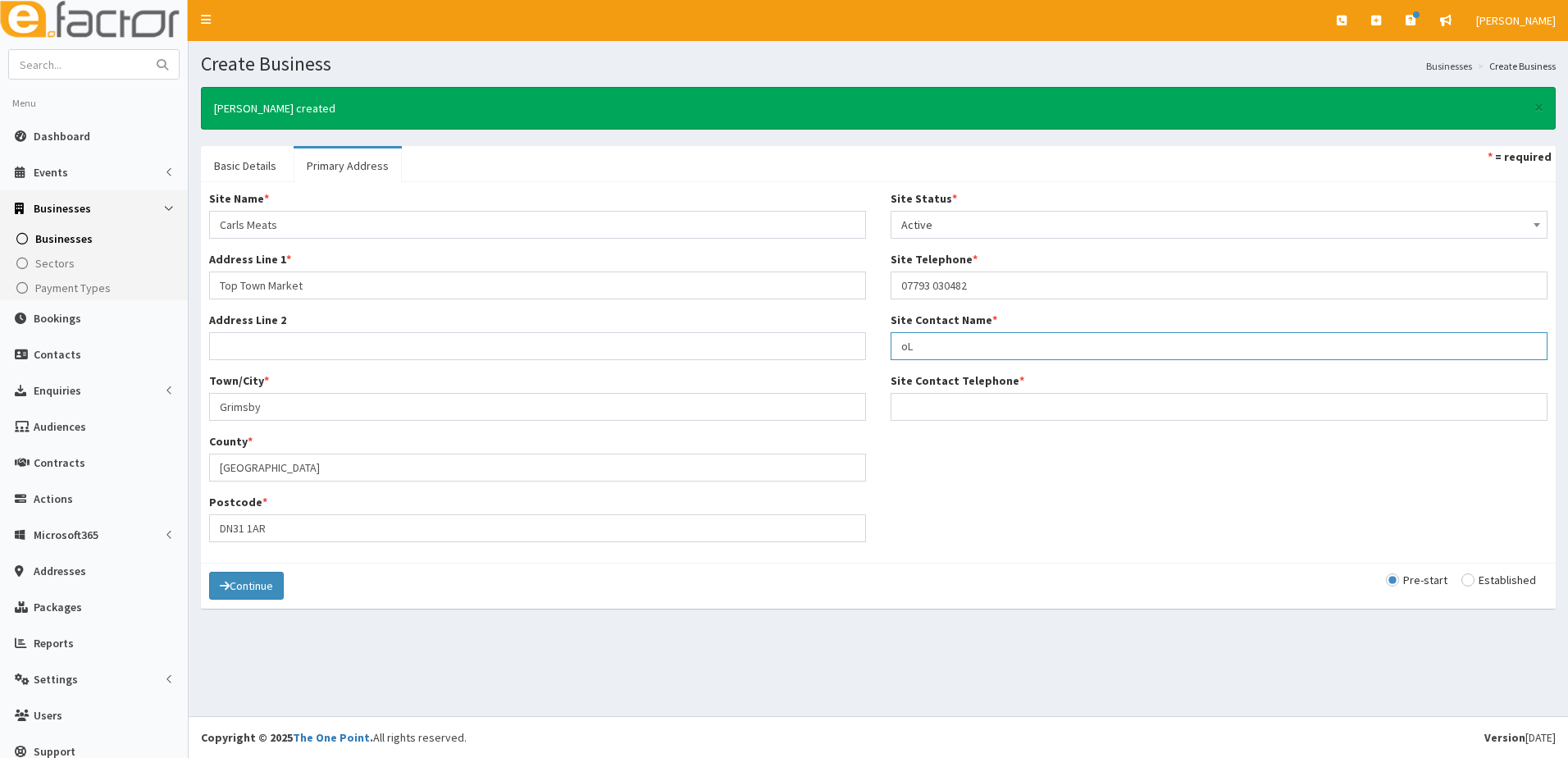
type input "o"
type input "Olly Batchelor"
click at [926, 406] on input "Site Contact Telephone *" at bounding box center [1218, 406] width 657 height 28
paste input "07793 030482"
type input "07793 030482"
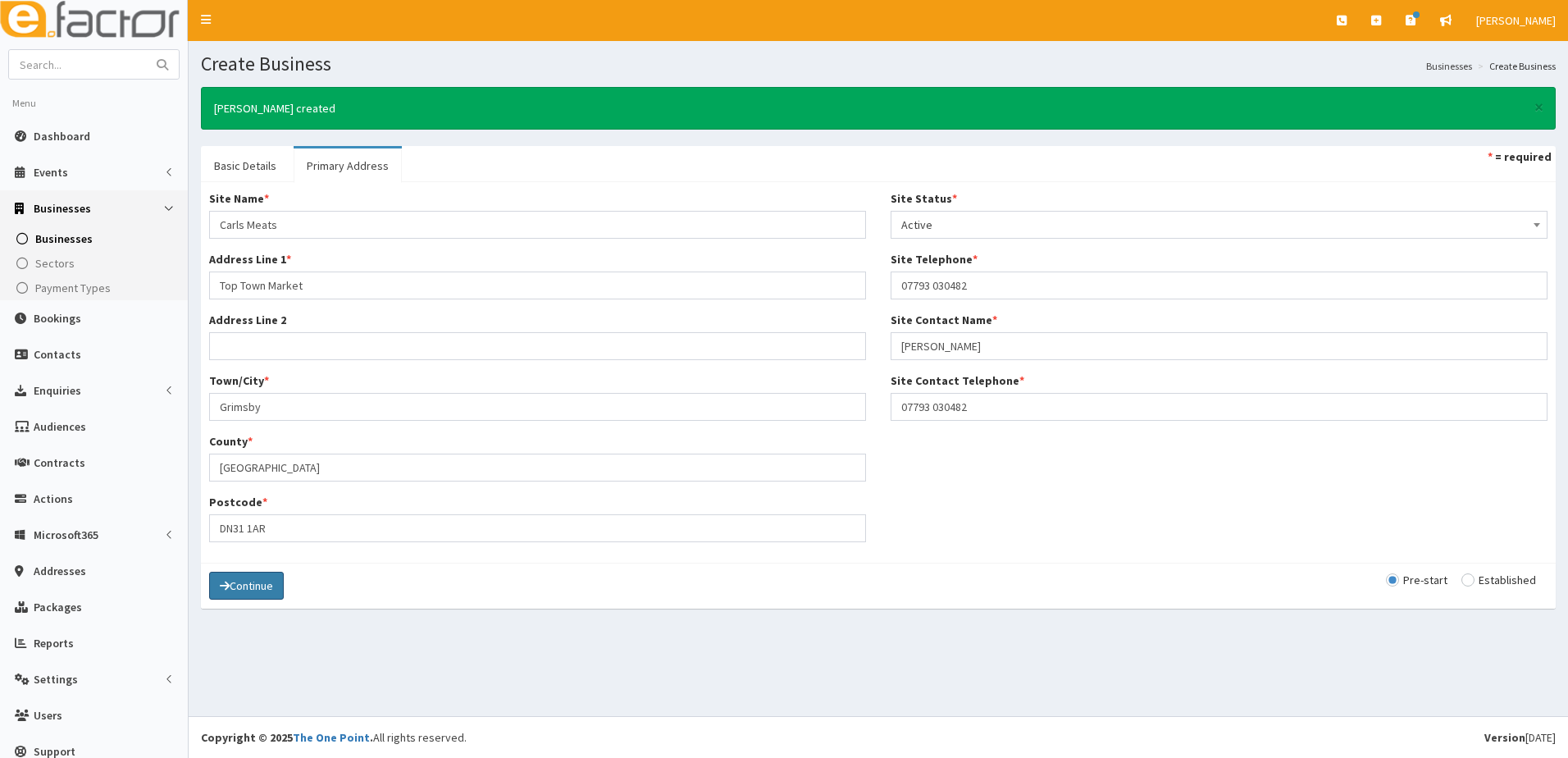
click at [229, 581] on icon "submit" at bounding box center [224, 585] width 10 height 12
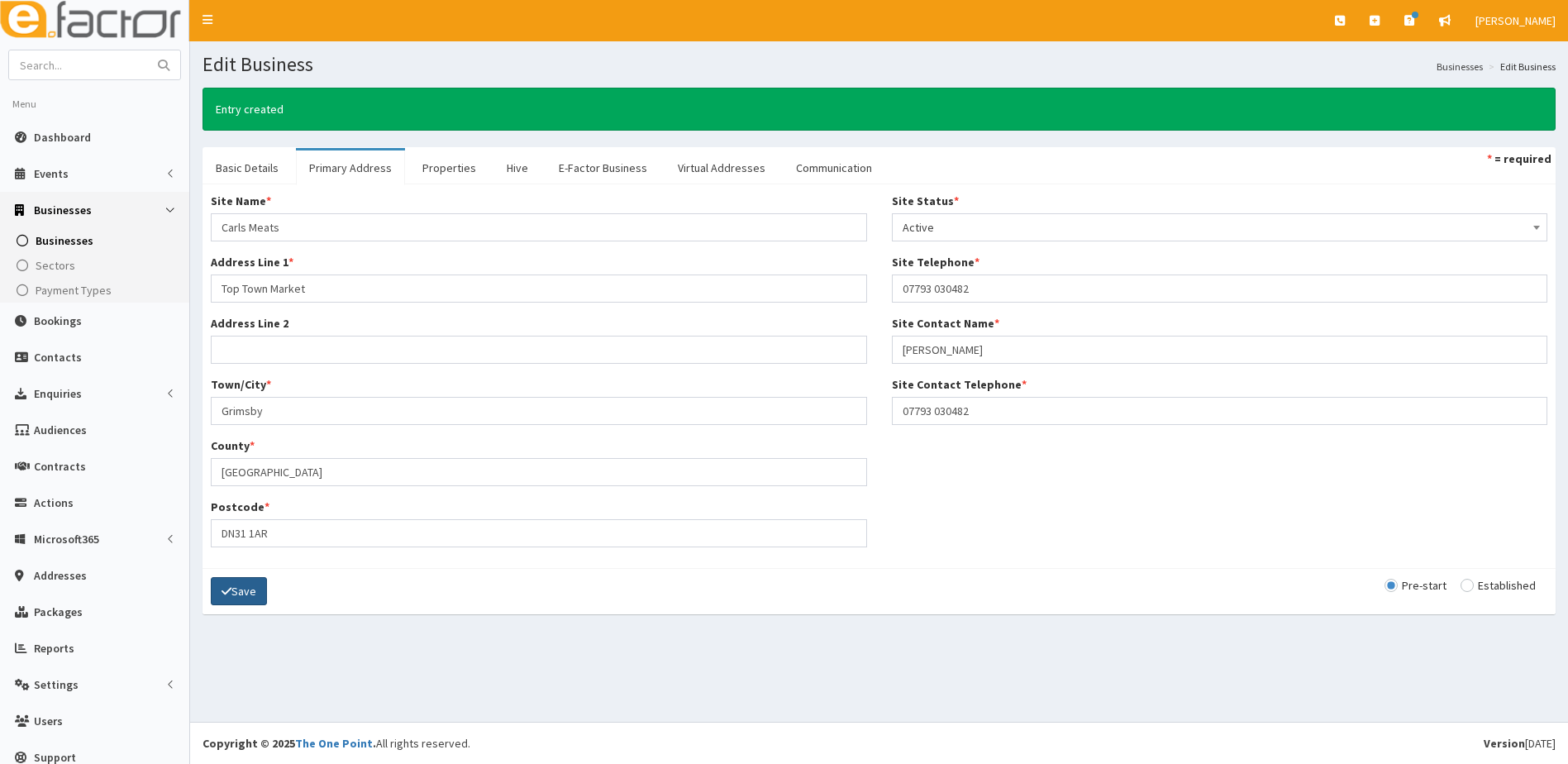
click at [232, 581] on button "Save" at bounding box center [239, 590] width 56 height 28
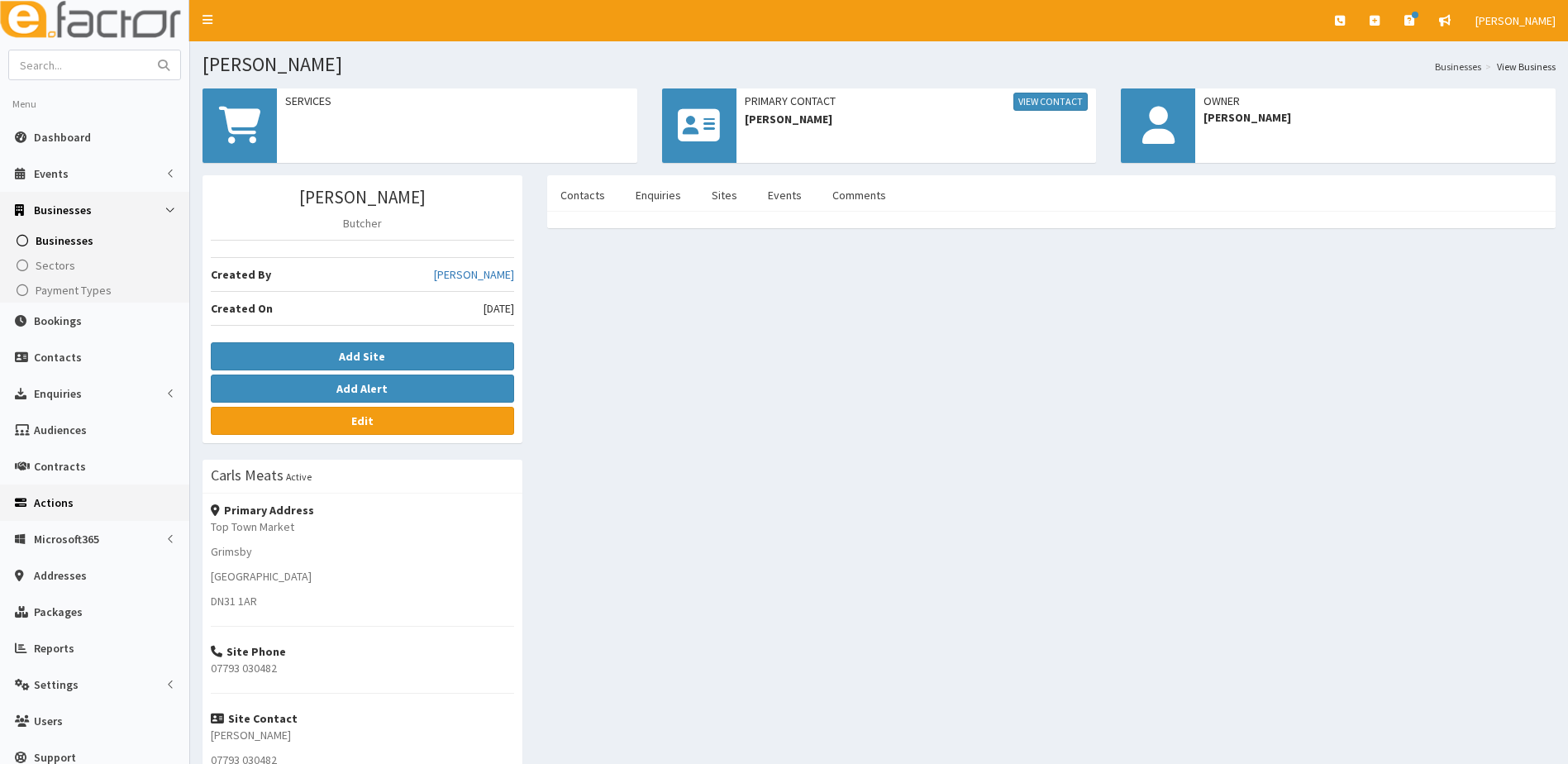
click at [32, 502] on link "Actions" at bounding box center [95, 503] width 189 height 36
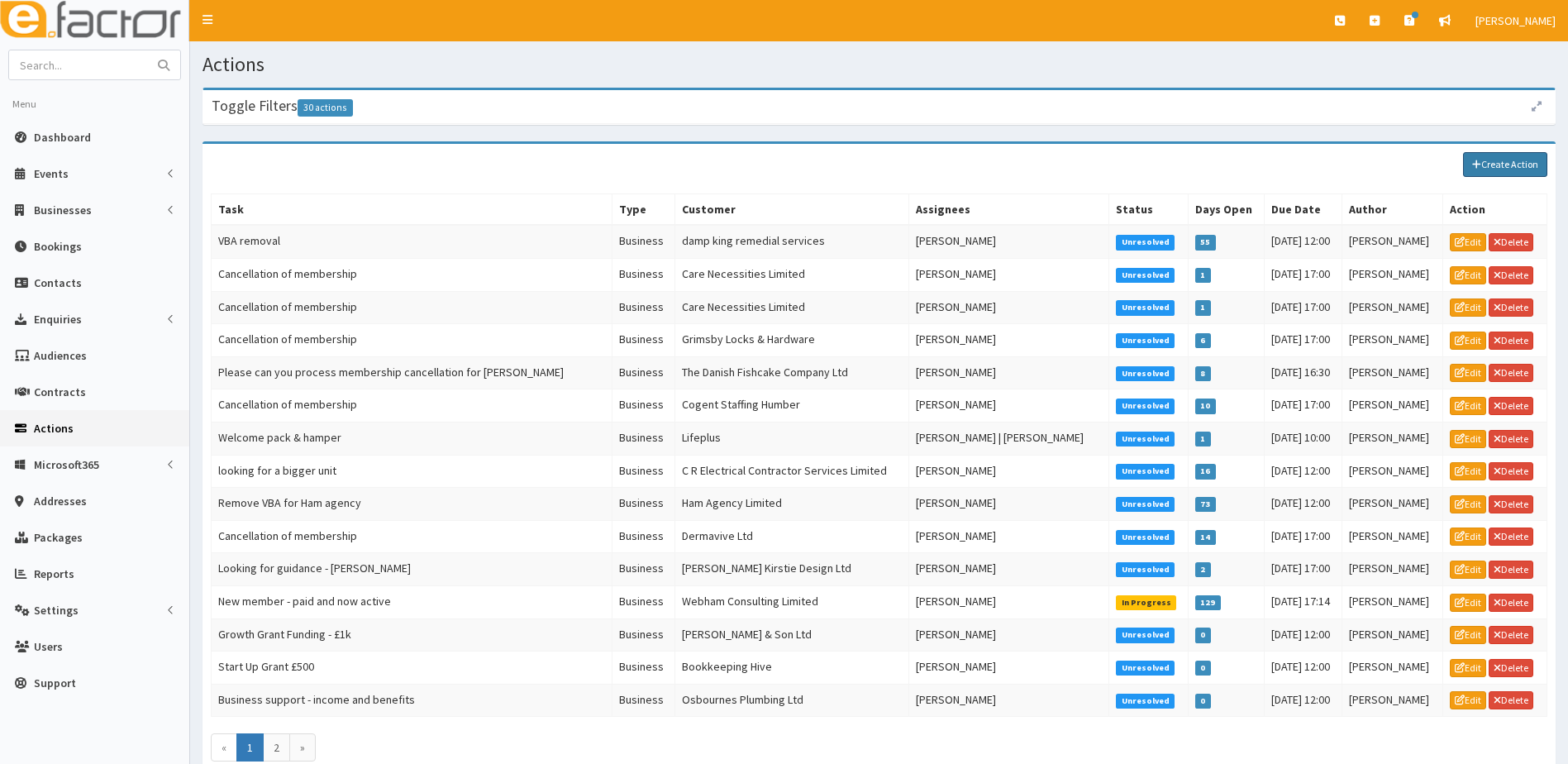
click at [1496, 166] on link "Create Action" at bounding box center [1506, 165] width 85 height 25
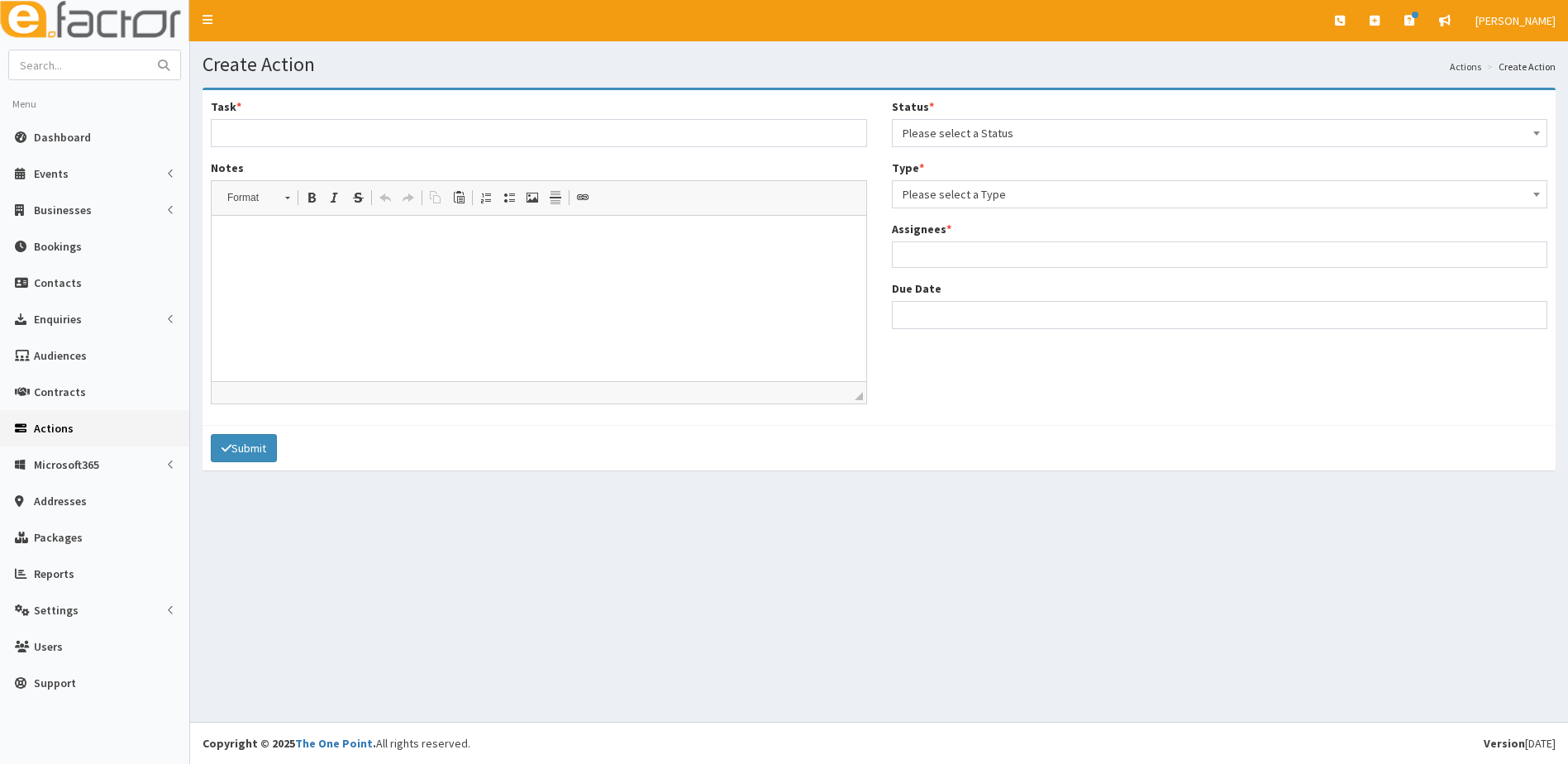
select select
click at [360, 136] on input "Task *" at bounding box center [539, 132] width 656 height 28
click at [52, 325] on span "Enquiries" at bounding box center [58, 319] width 48 height 15
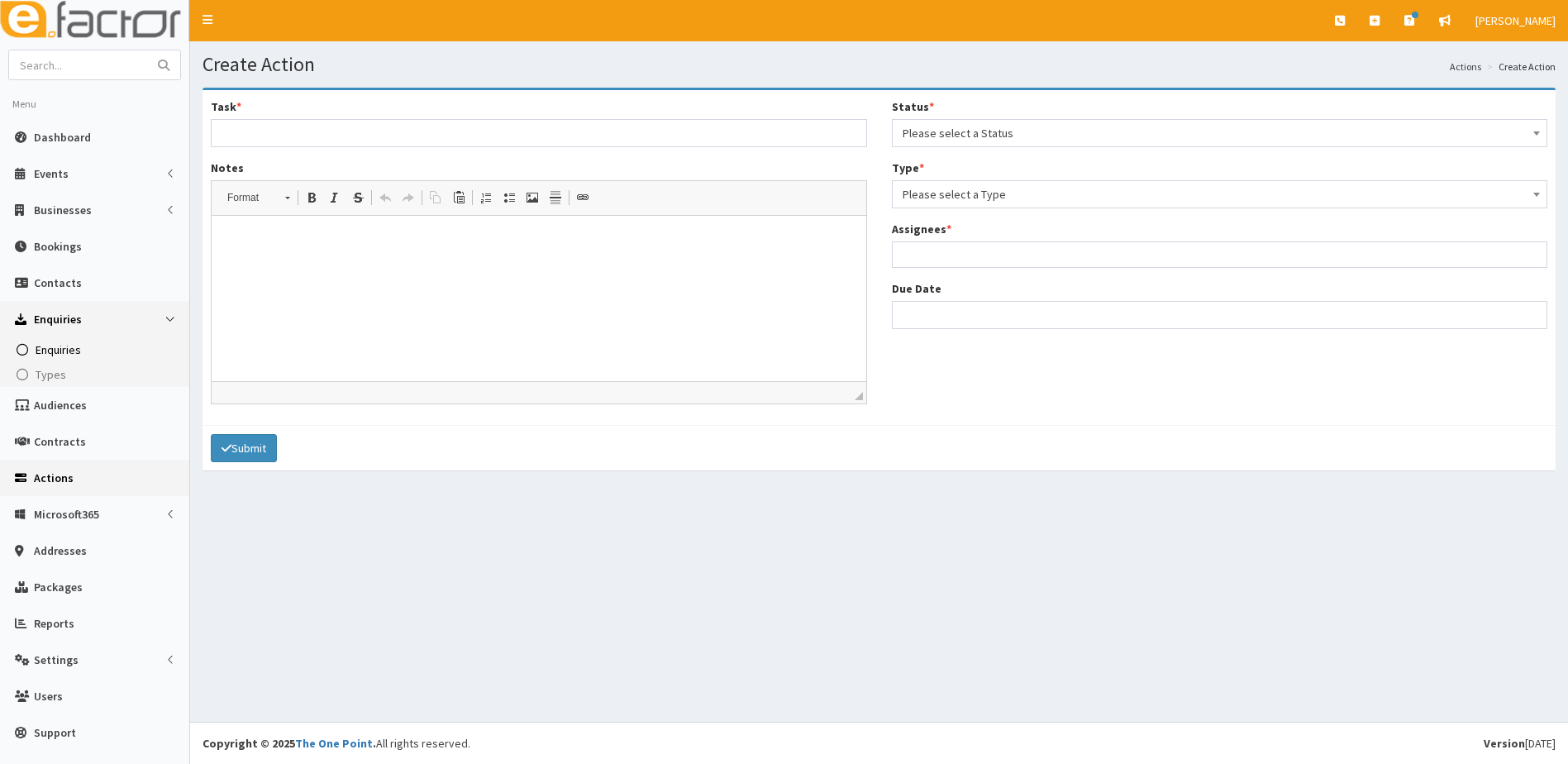
click at [50, 354] on span "Enquiries" at bounding box center [58, 350] width 45 height 15
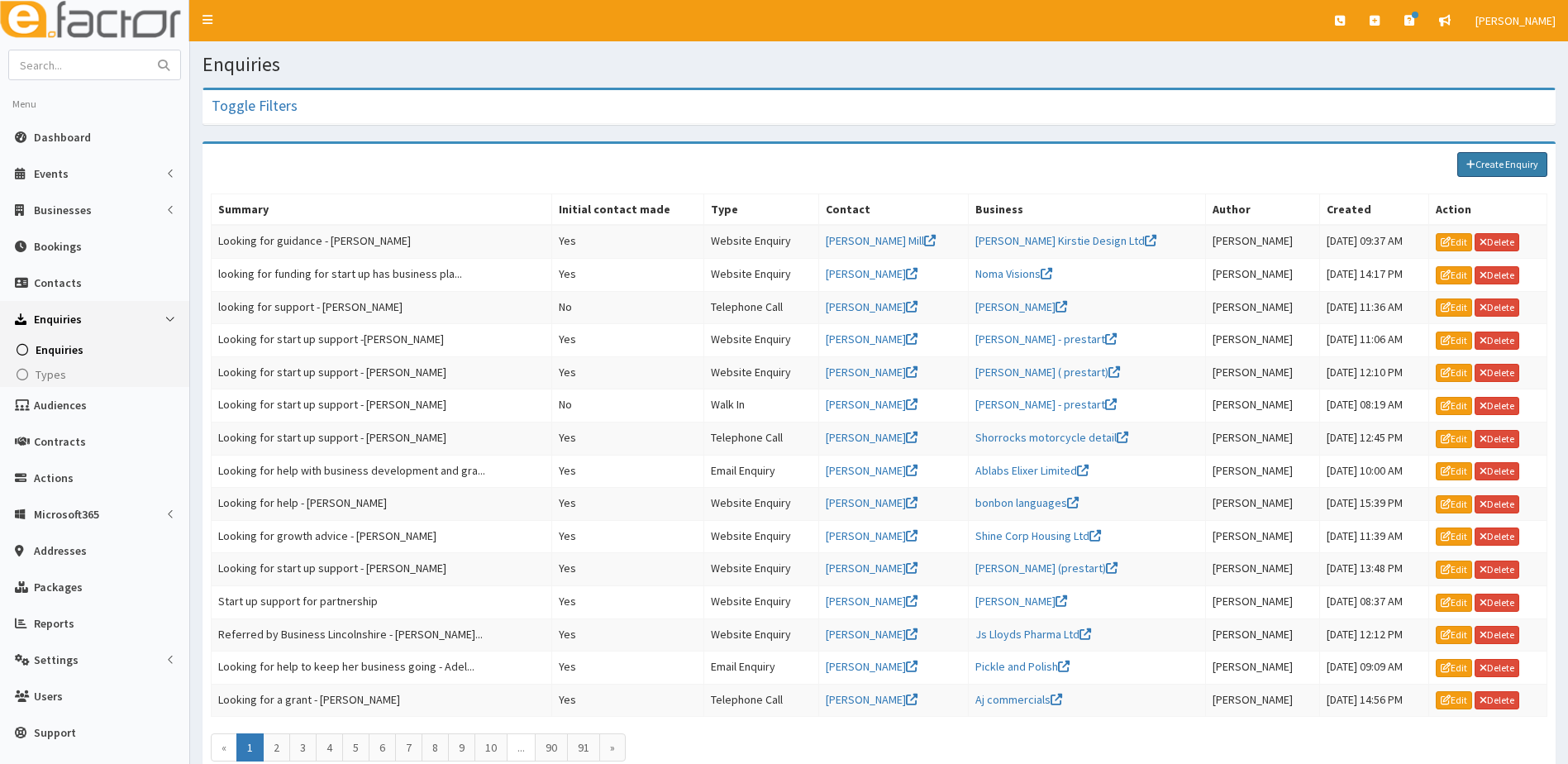
click at [1490, 162] on link "Create Enquiry" at bounding box center [1502, 165] width 90 height 25
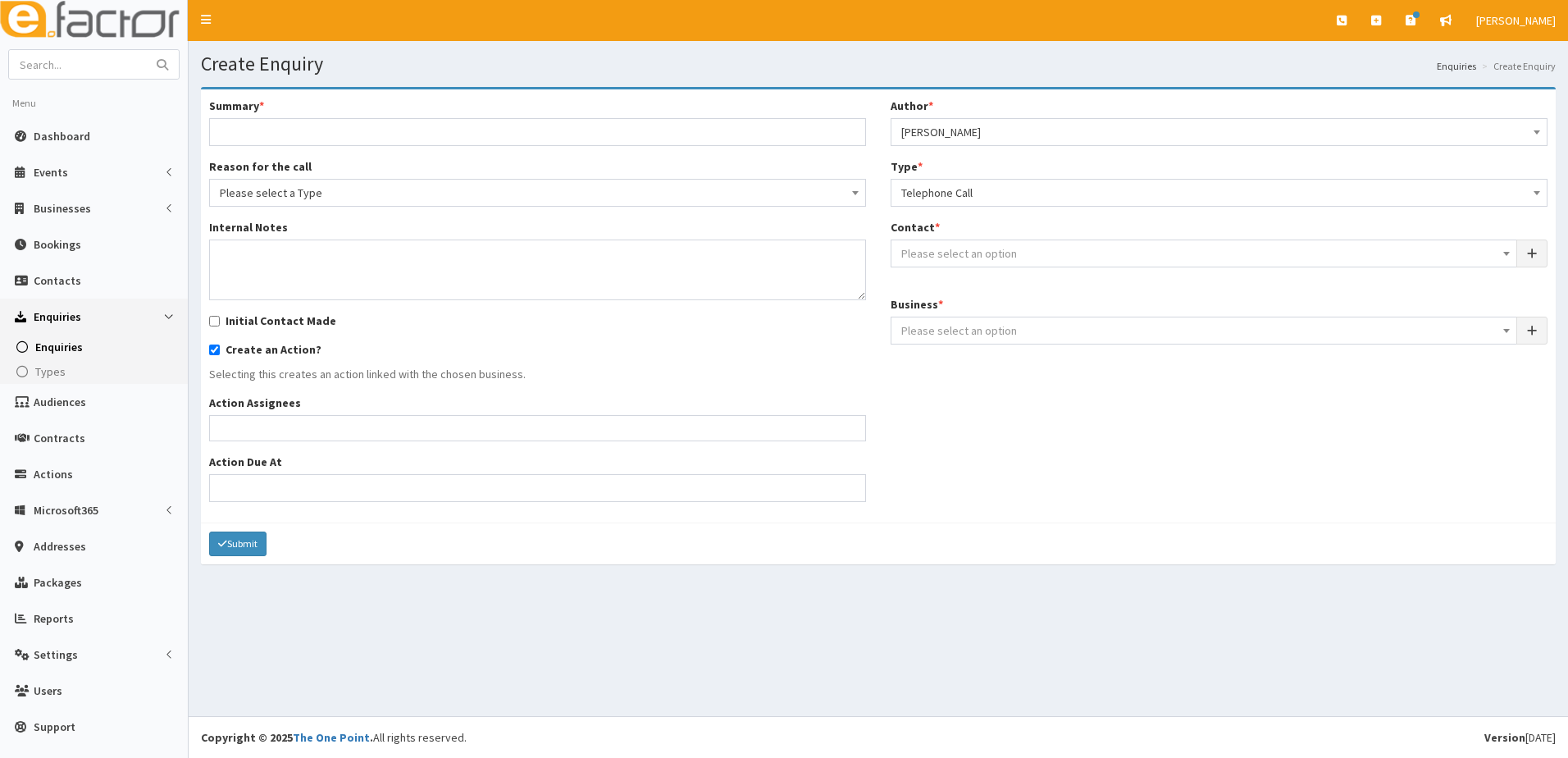
select select
click at [676, 124] on input "Summary *" at bounding box center [537, 131] width 657 height 28
type input "Looking for advice -[PERSON_NAME]"
click at [471, 197] on span "Please select a Type" at bounding box center [537, 193] width 636 height 23
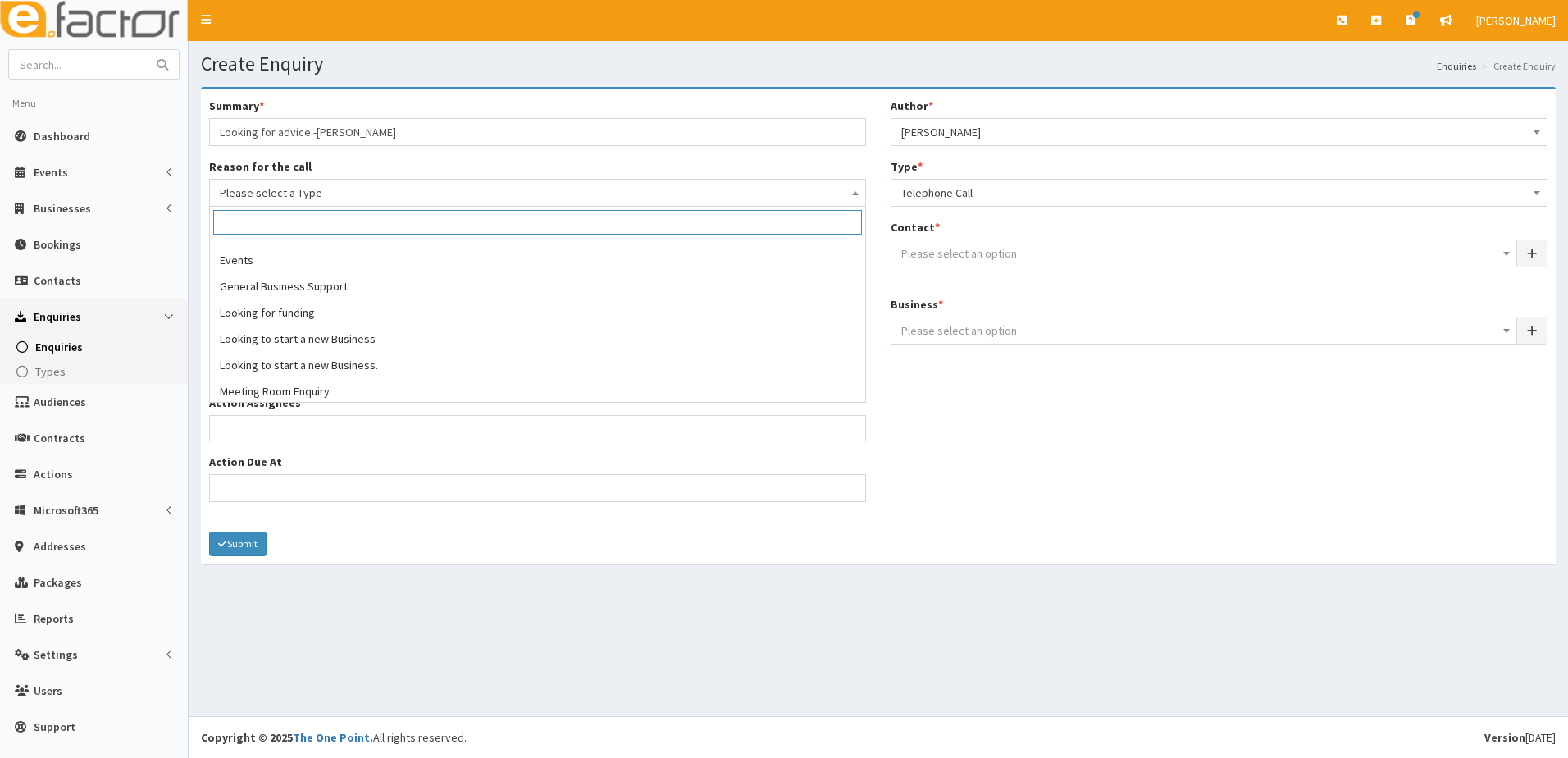
scroll to position [112, 0]
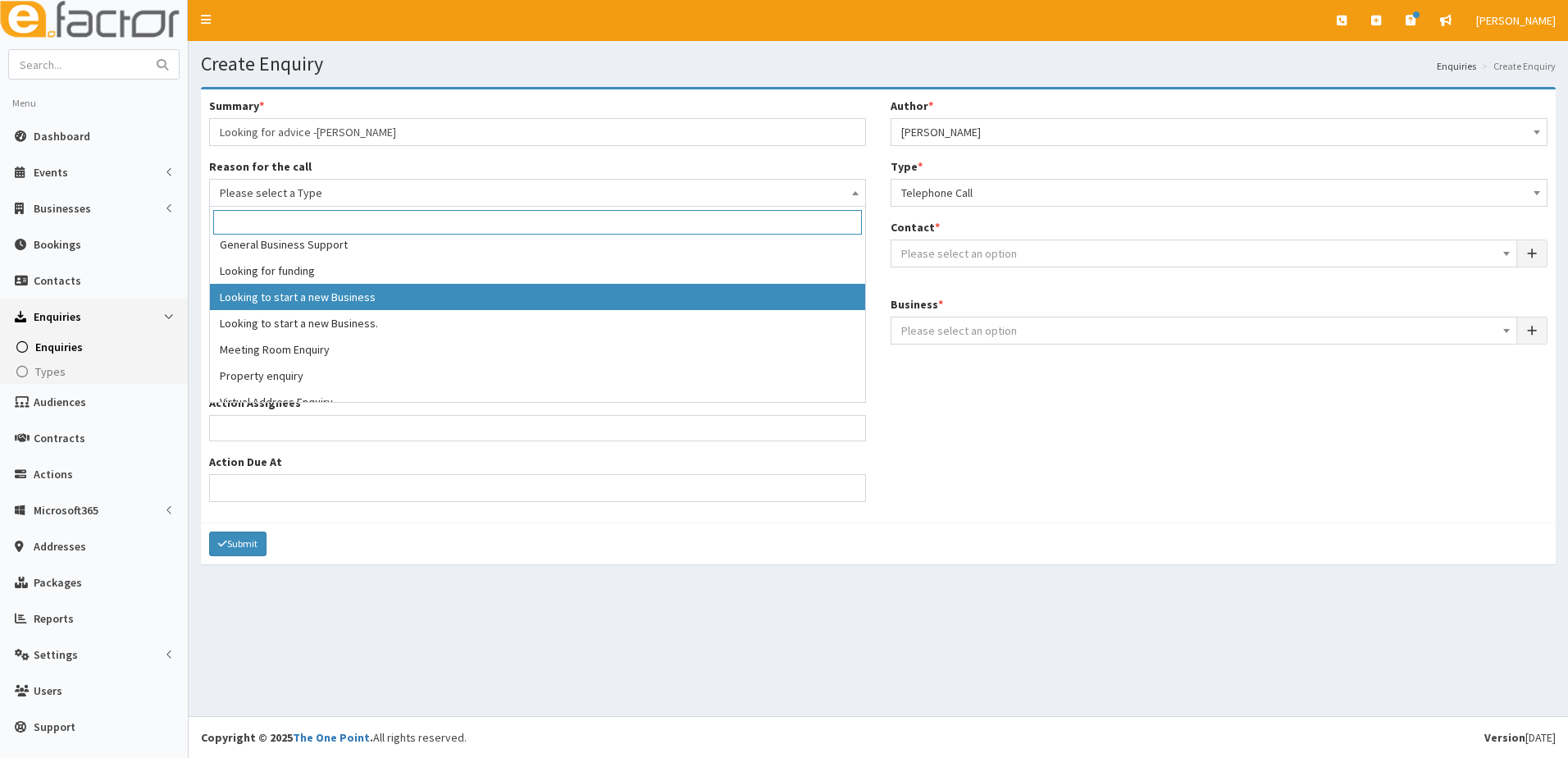
select select "9"
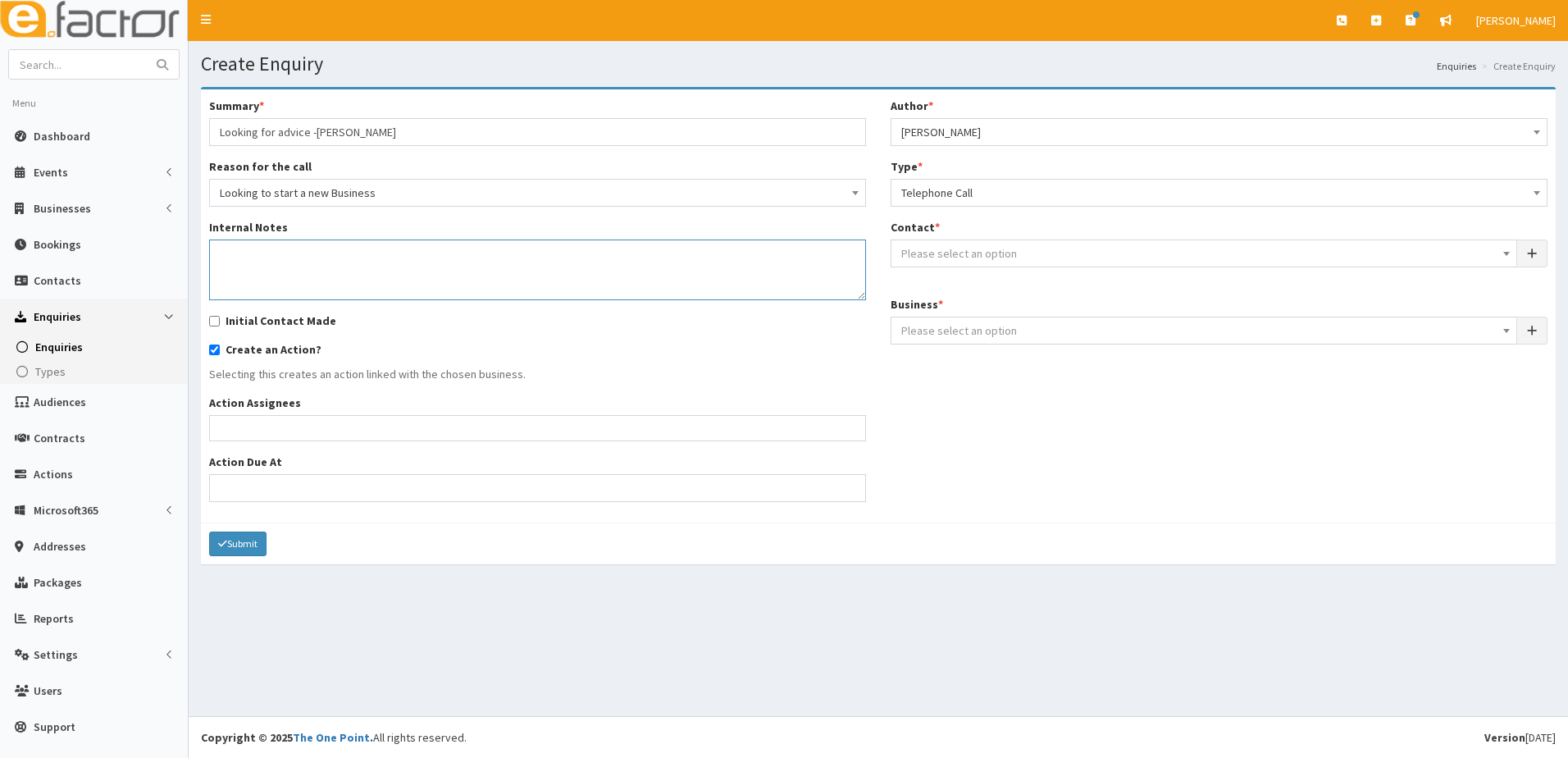
click at [346, 294] on textarea "Internal Notes" at bounding box center [537, 270] width 657 height 61
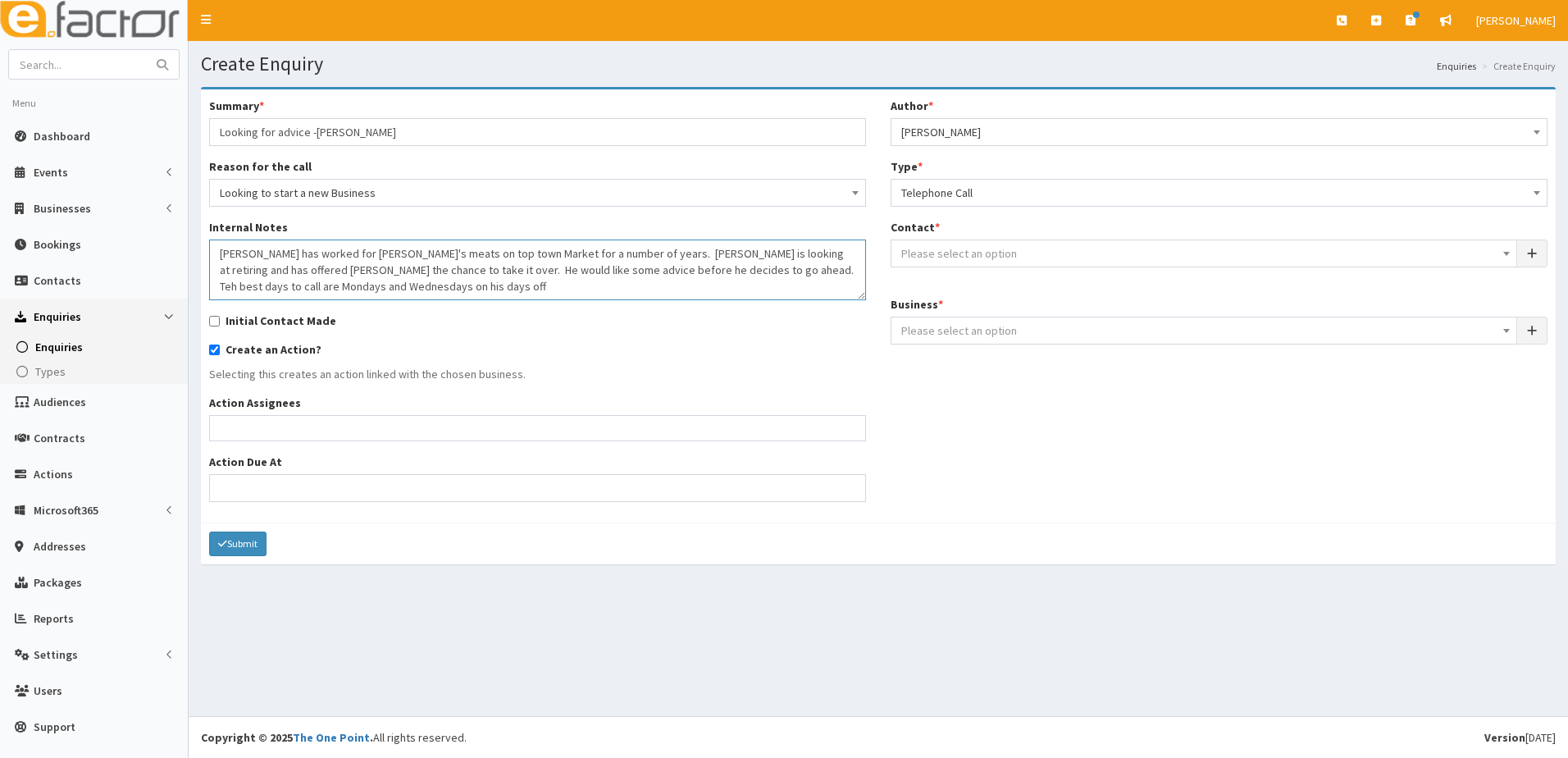
paste textarea "07793 030482"
type textarea "Olly has worked for Carl's meats on top town Market for a number of years. Carl…"
click at [213, 326] on input "Initial Contact Made" at bounding box center [215, 321] width 11 height 11
checkbox input "true"
drag, startPoint x: 977, startPoint y: 193, endPoint x: 941, endPoint y: 186, distance: 36.7
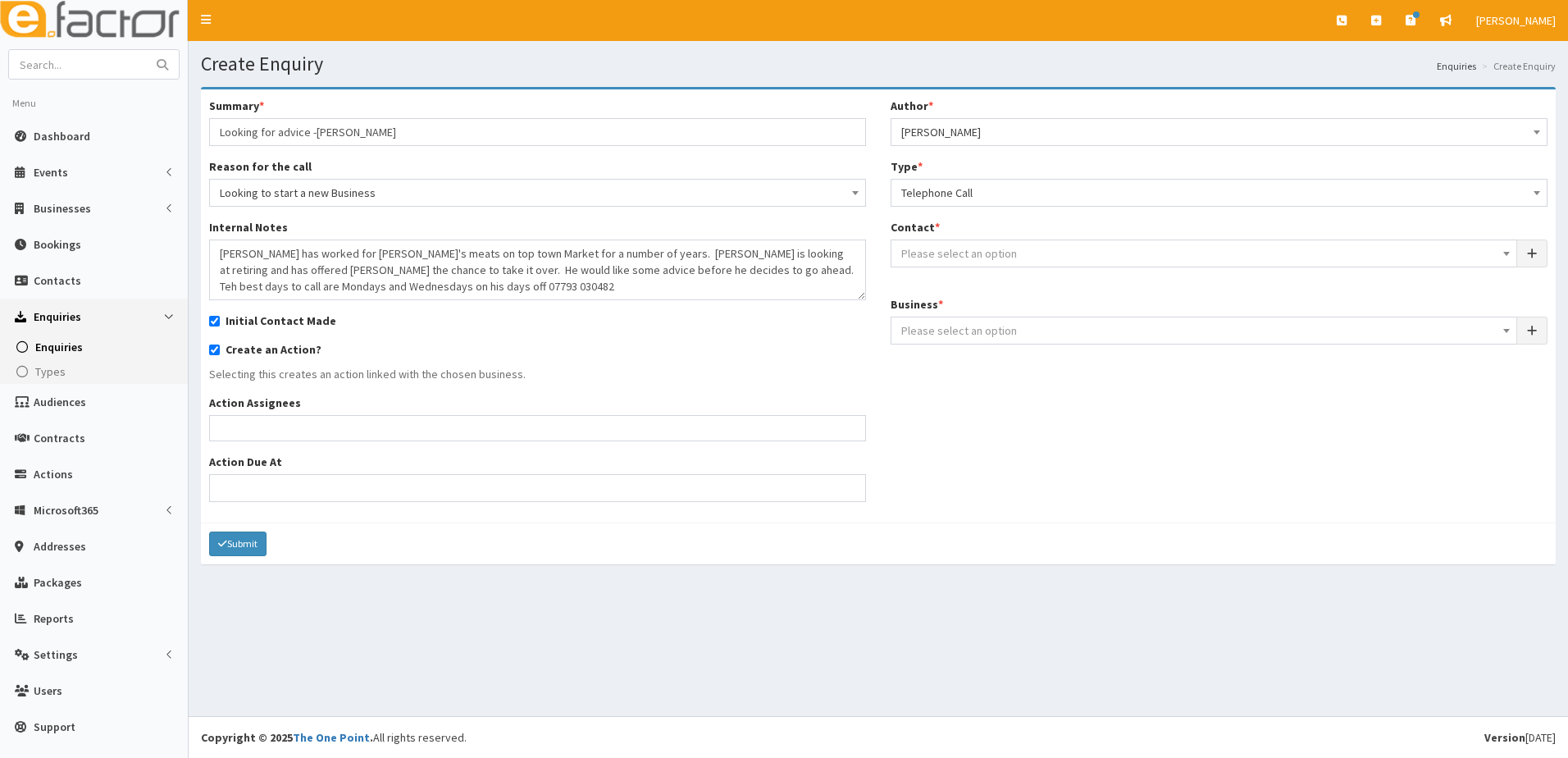
click at [941, 186] on span "Telephone Call" at bounding box center [1218, 193] width 636 height 23
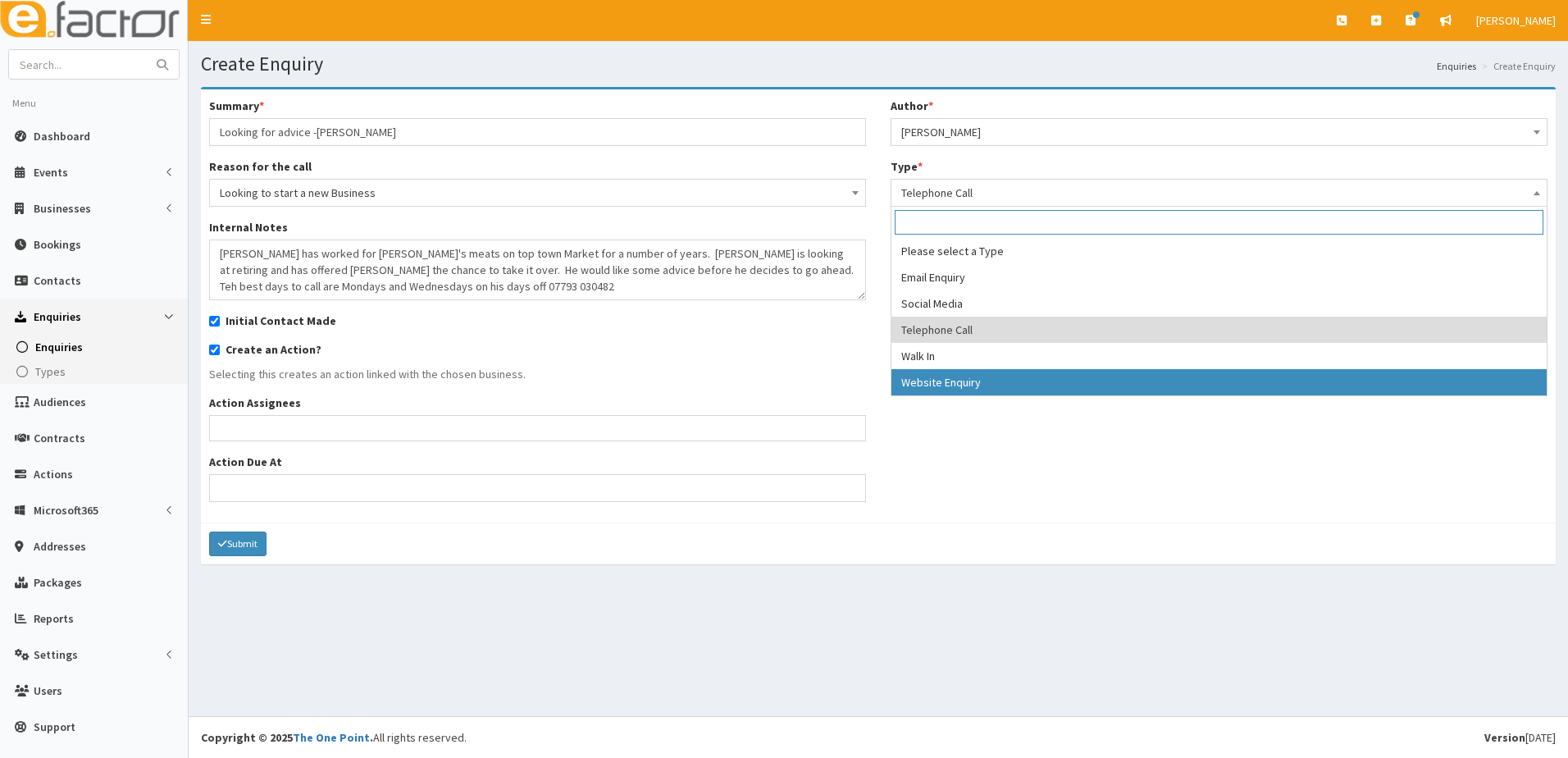
select select "3"
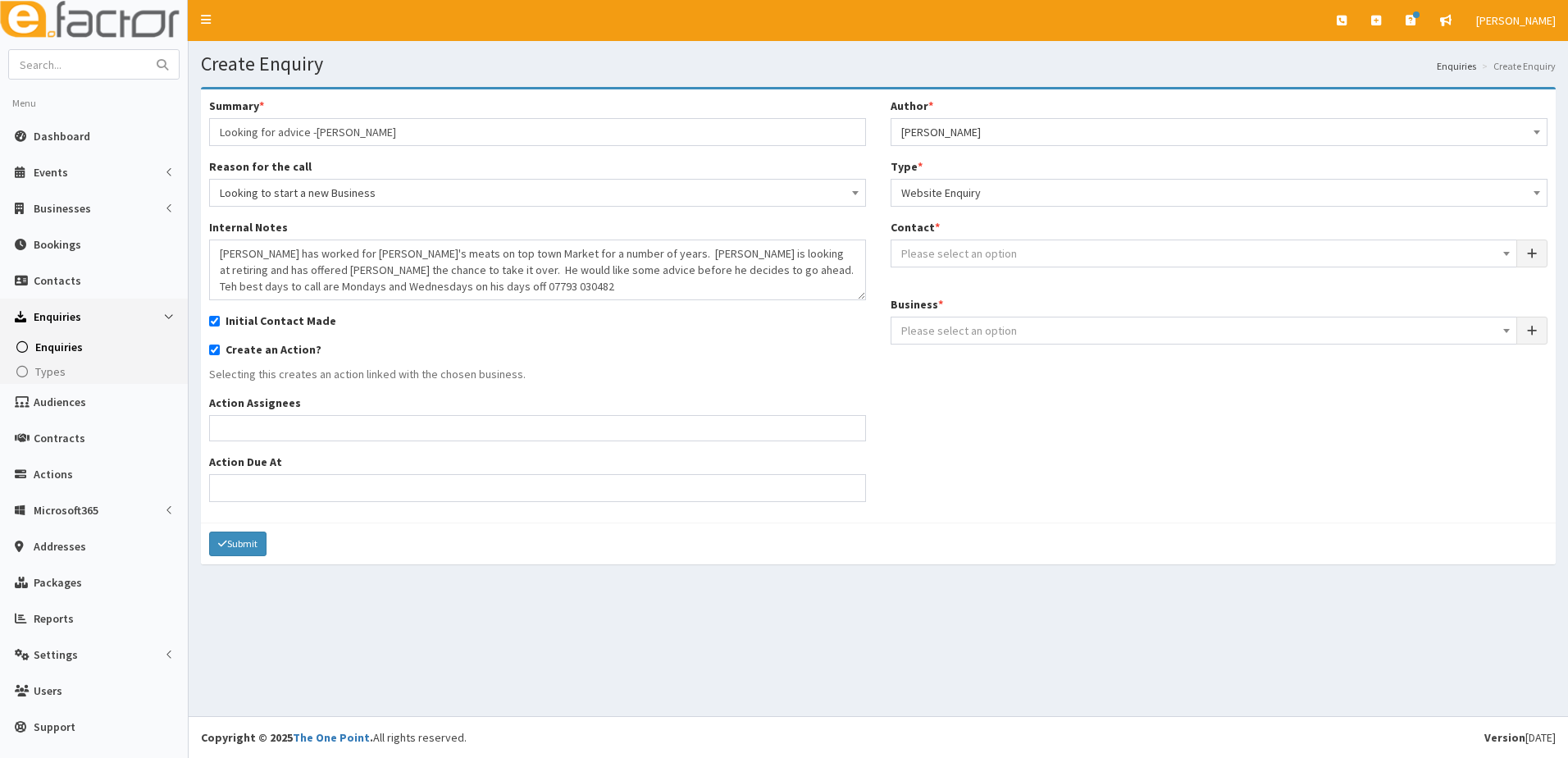
drag, startPoint x: 928, startPoint y: 376, endPoint x: 939, endPoint y: 251, distance: 125.5
drag, startPoint x: 939, startPoint y: 251, endPoint x: 921, endPoint y: 249, distance: 18.1
click at [921, 249] on span "Please select an option" at bounding box center [958, 253] width 115 height 15
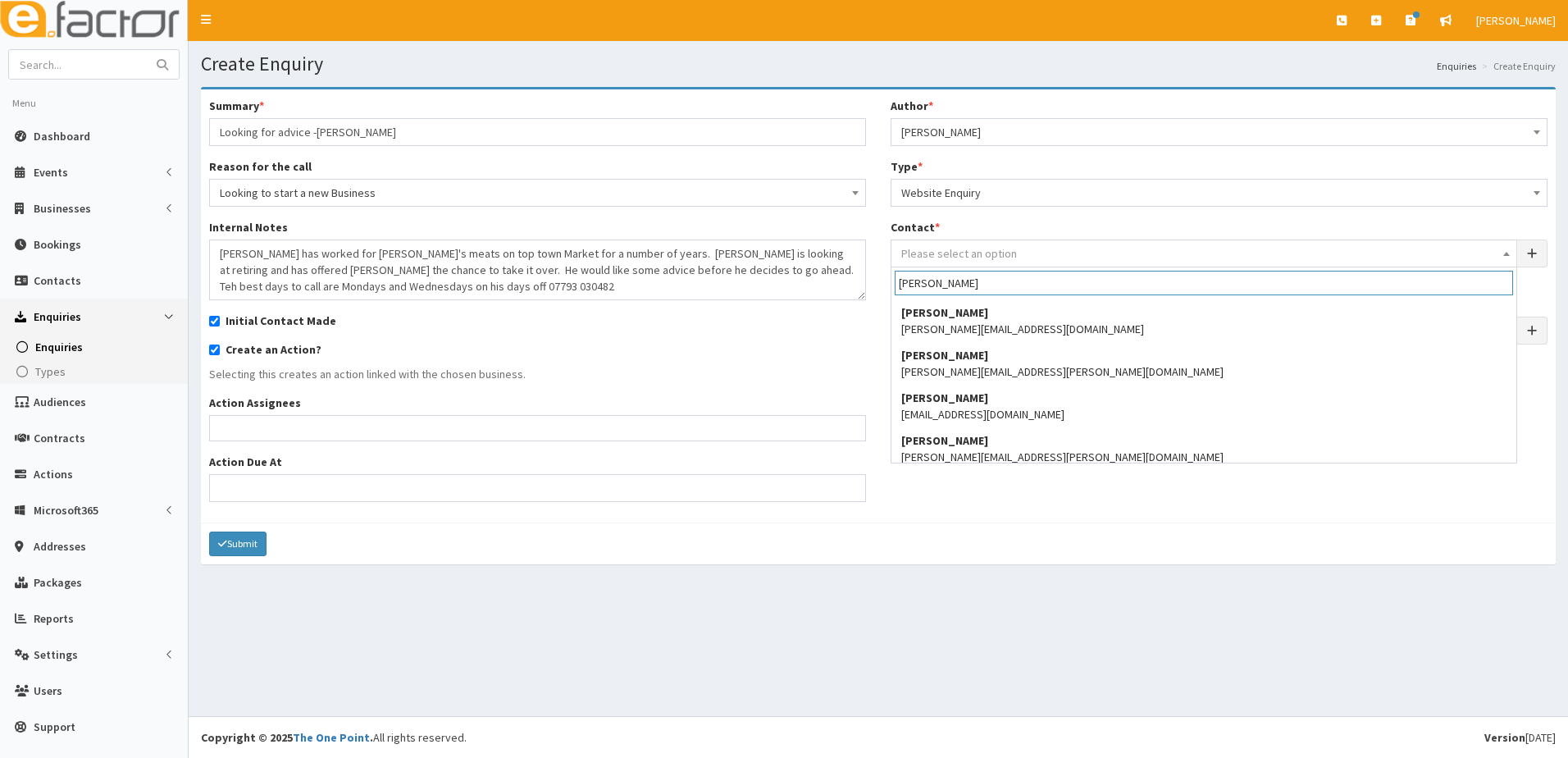
scroll to position [518, 0]
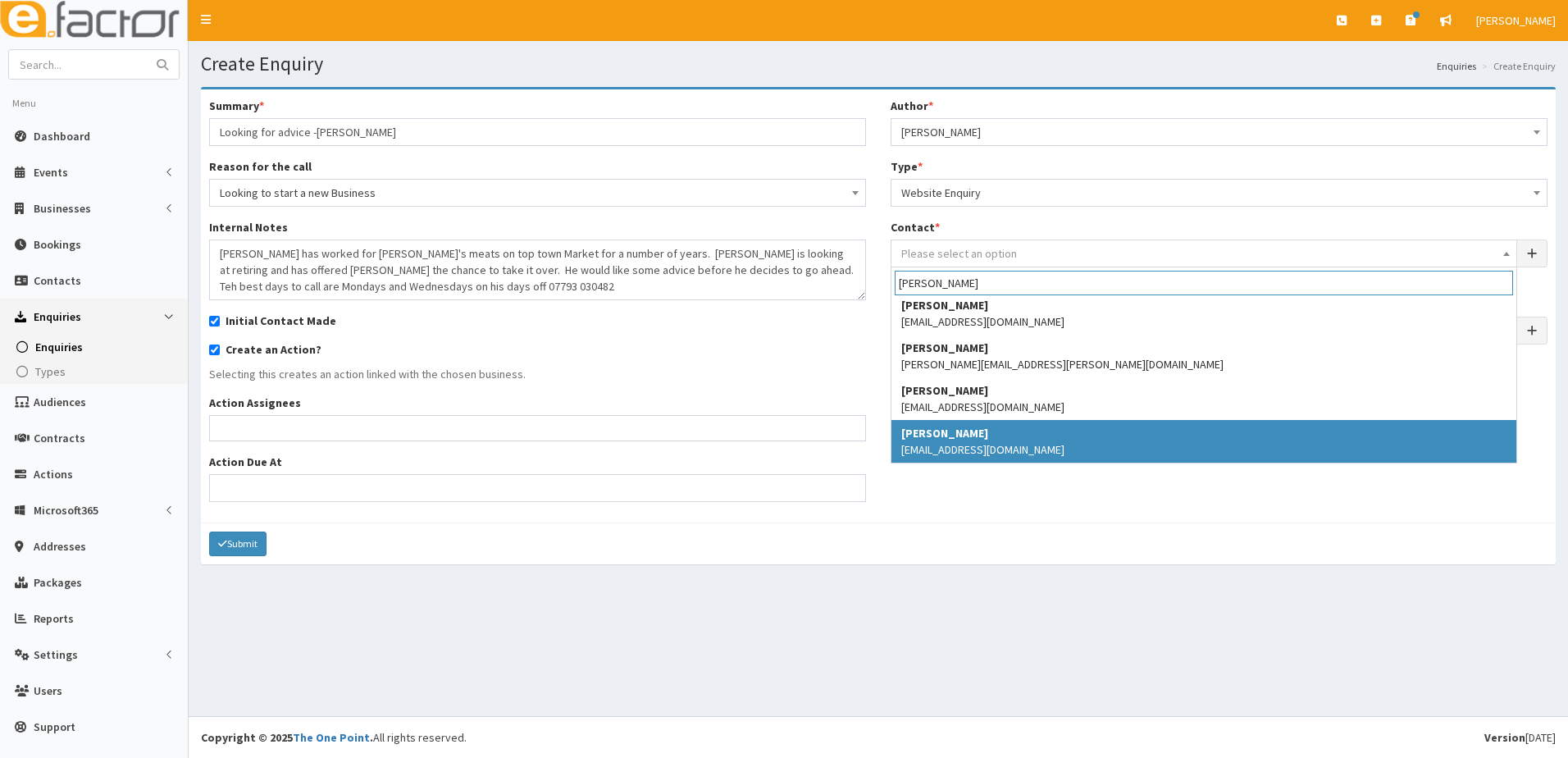
type input "oliver"
select select "5278"
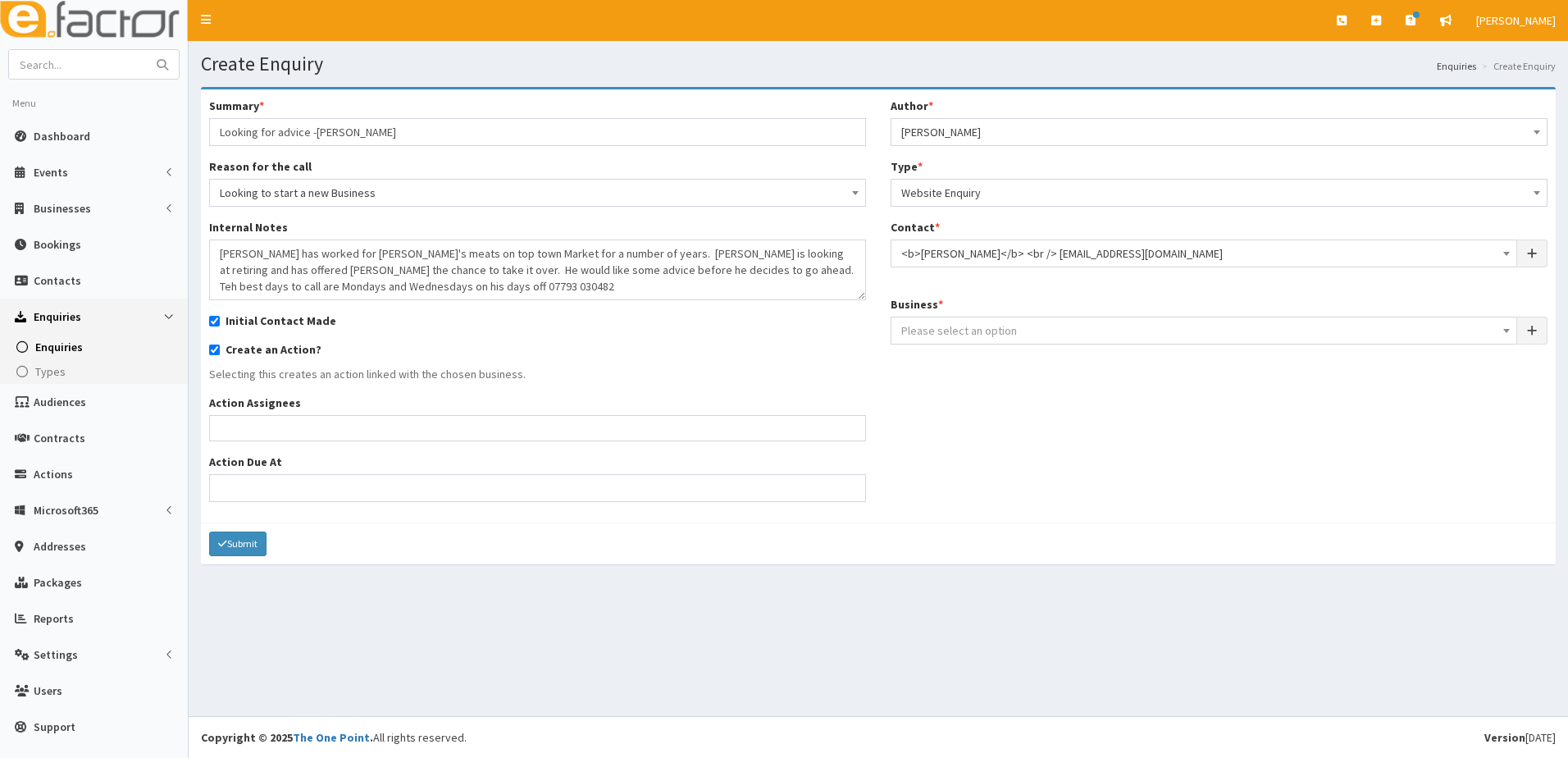
drag, startPoint x: 1134, startPoint y: 425, endPoint x: 1047, endPoint y: 427, distance: 87.0
click at [1047, 427] on div "Summary * Looking for advice -Olly Batchellor Reason for the call Please select…" at bounding box center [878, 306] width 1363 height 417
drag, startPoint x: 955, startPoint y: 329, endPoint x: 1421, endPoint y: 476, distance: 488.6
click at [1421, 476] on div "Summary * Looking for advice -Olly Batchellor Reason for the call Please select…" at bounding box center [878, 306] width 1363 height 417
click at [943, 328] on span "Please select an option" at bounding box center [958, 330] width 115 height 15
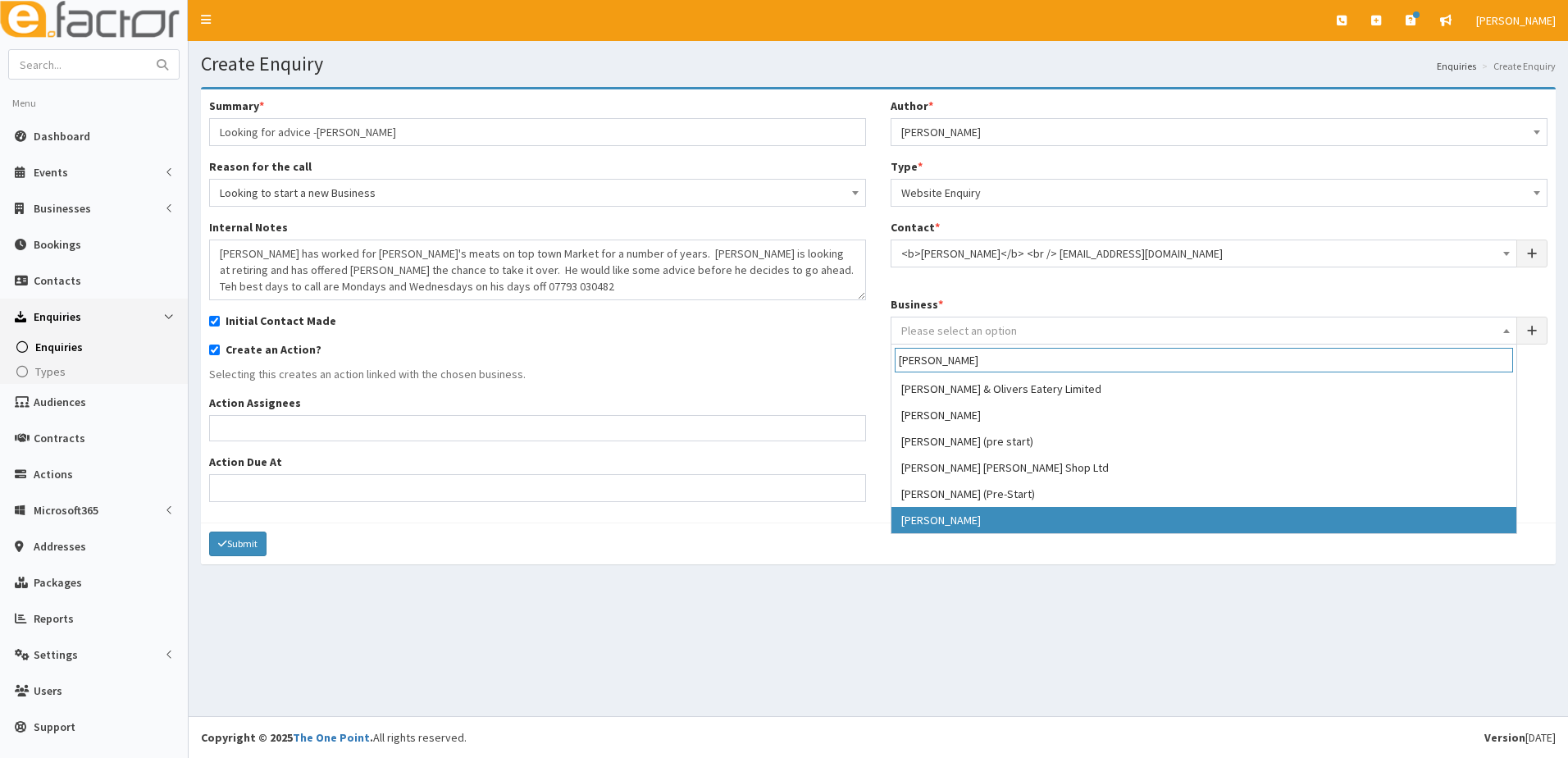
type input "oliver"
select select "4215"
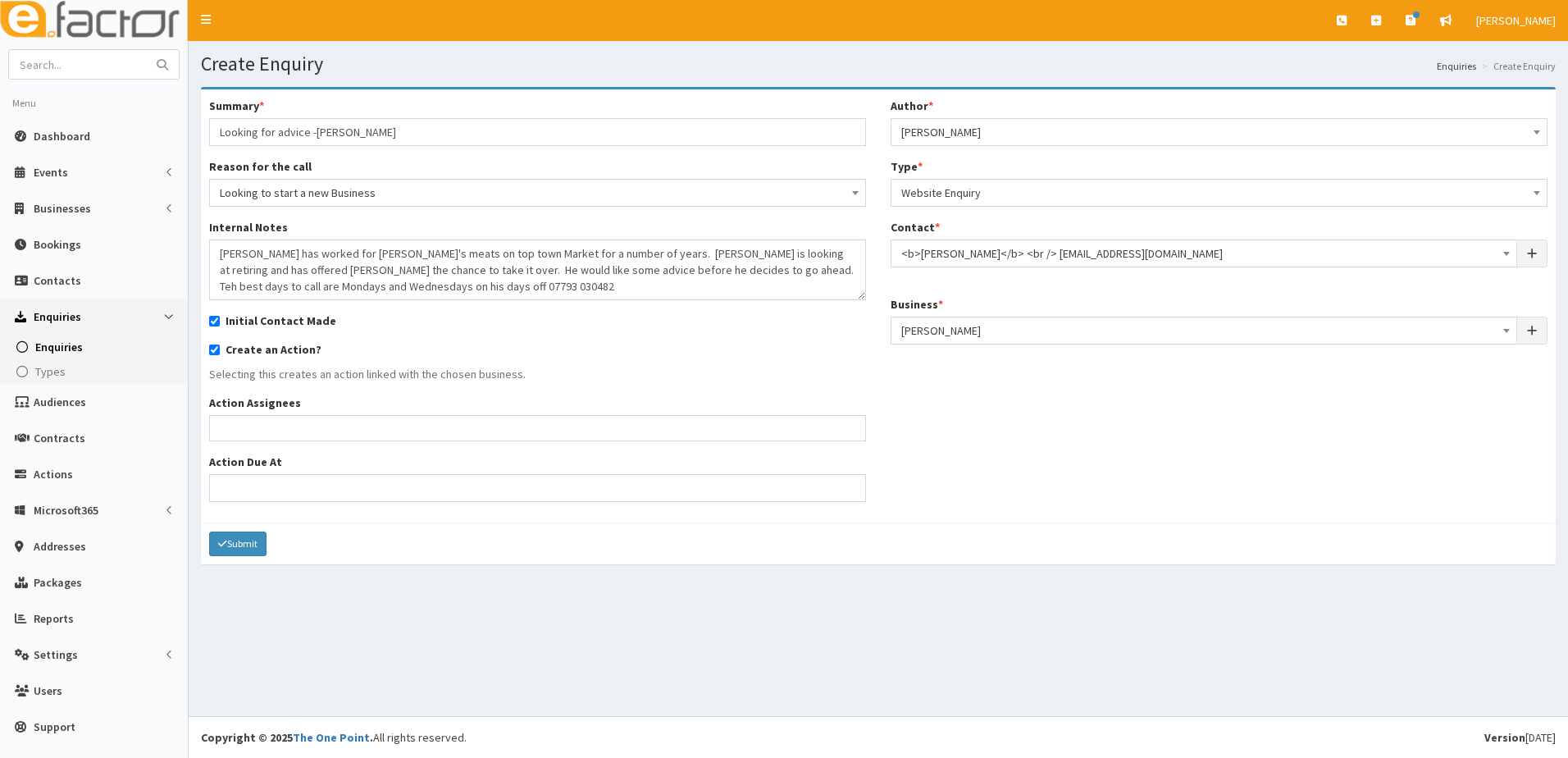
click at [241, 423] on ul at bounding box center [537, 425] width 655 height 21
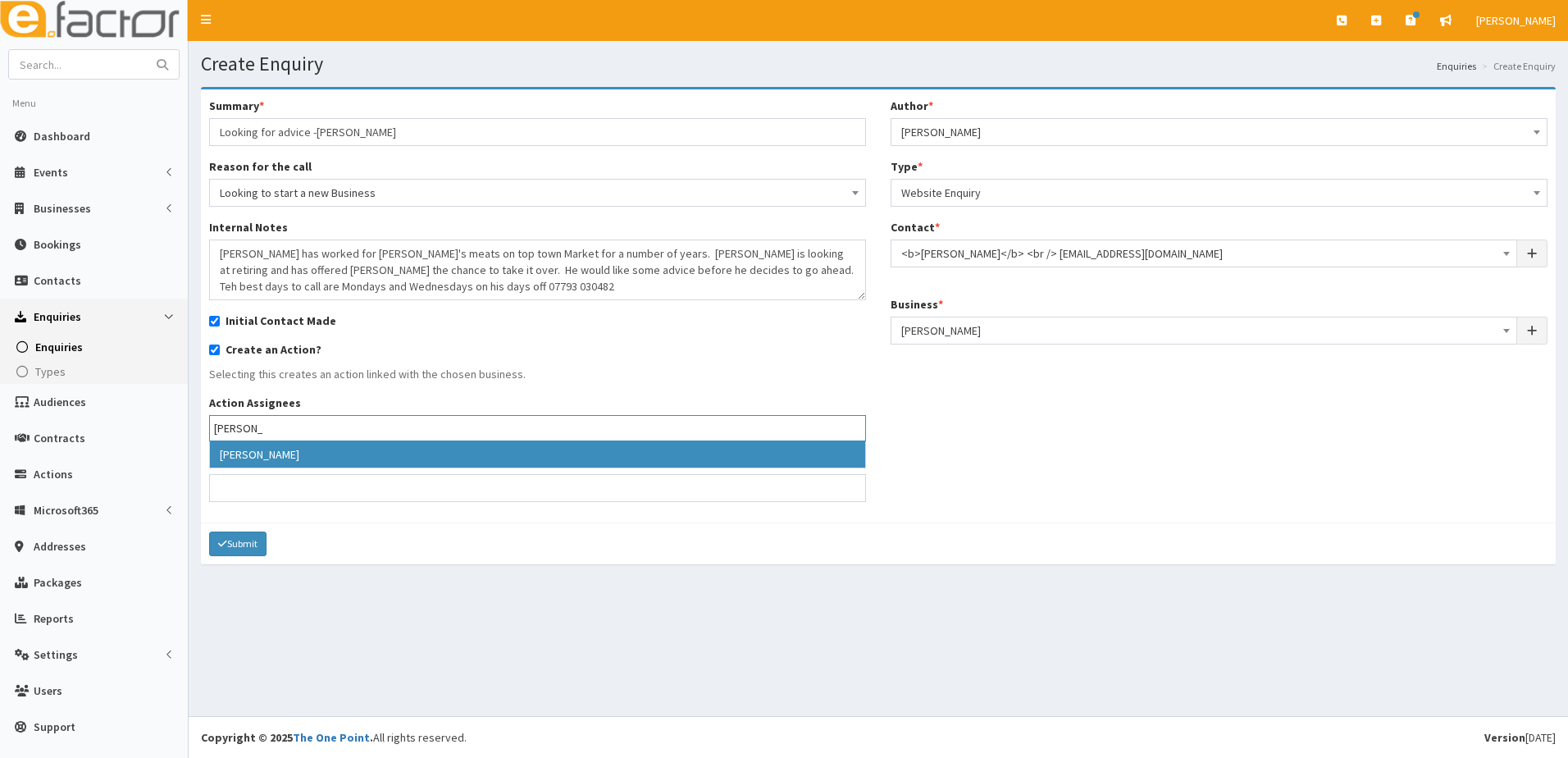
click at [249, 435] on input "Julie" at bounding box center [240, 428] width 52 height 16
type input "Julie"
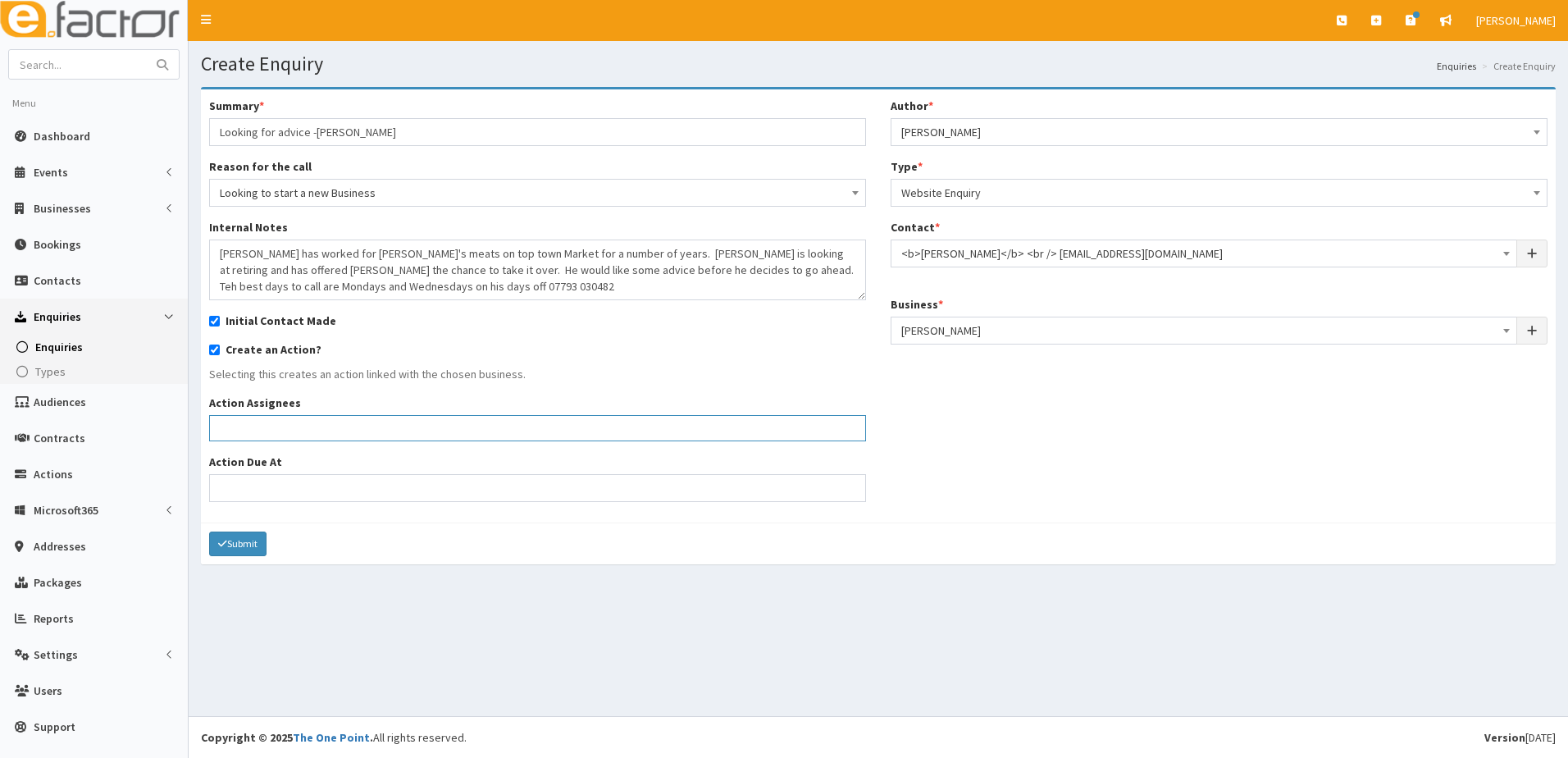
click at [249, 435] on input "search" at bounding box center [240, 428] width 52 height 16
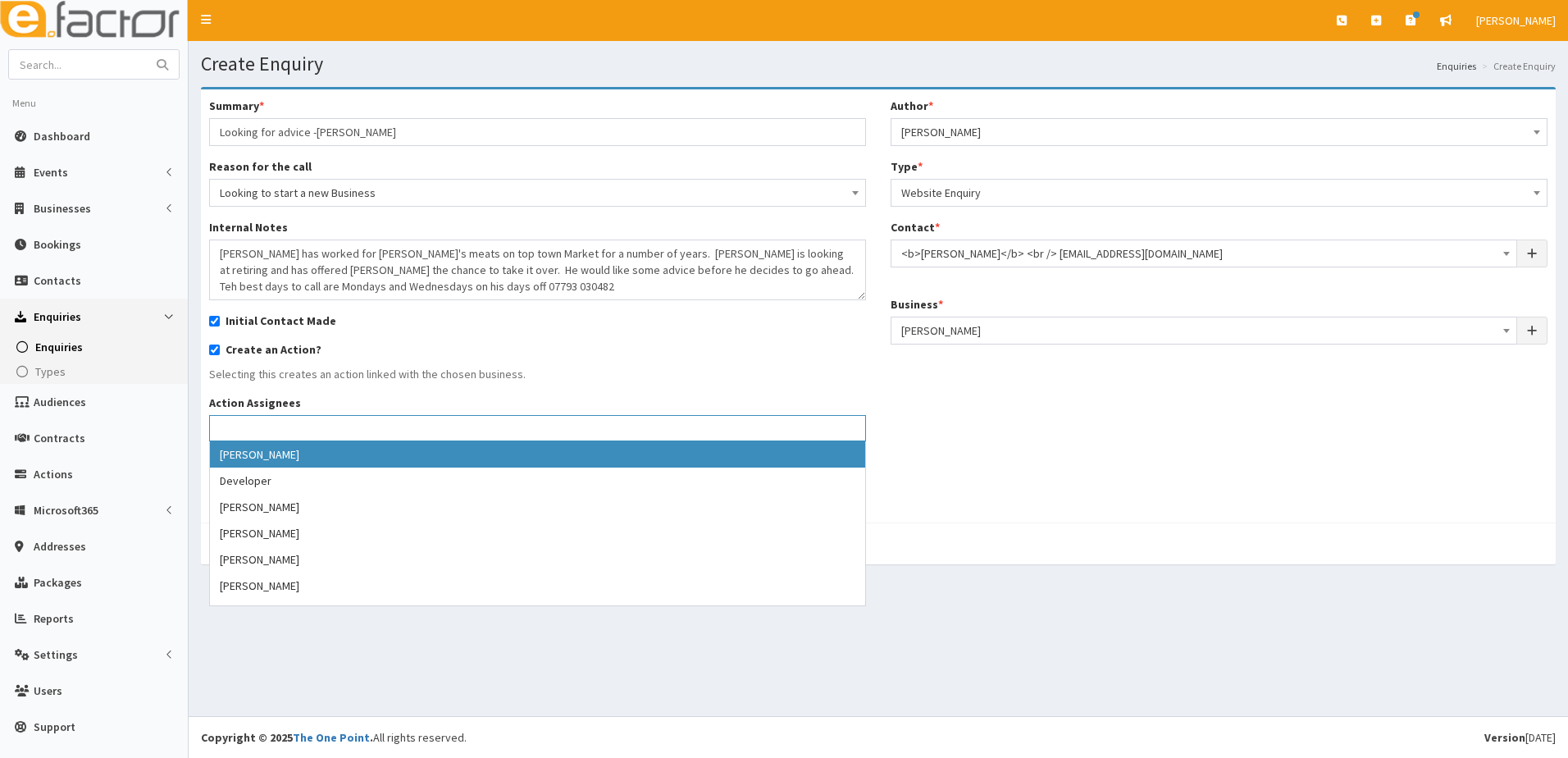
click at [249, 435] on input "search" at bounding box center [240, 428] width 52 height 16
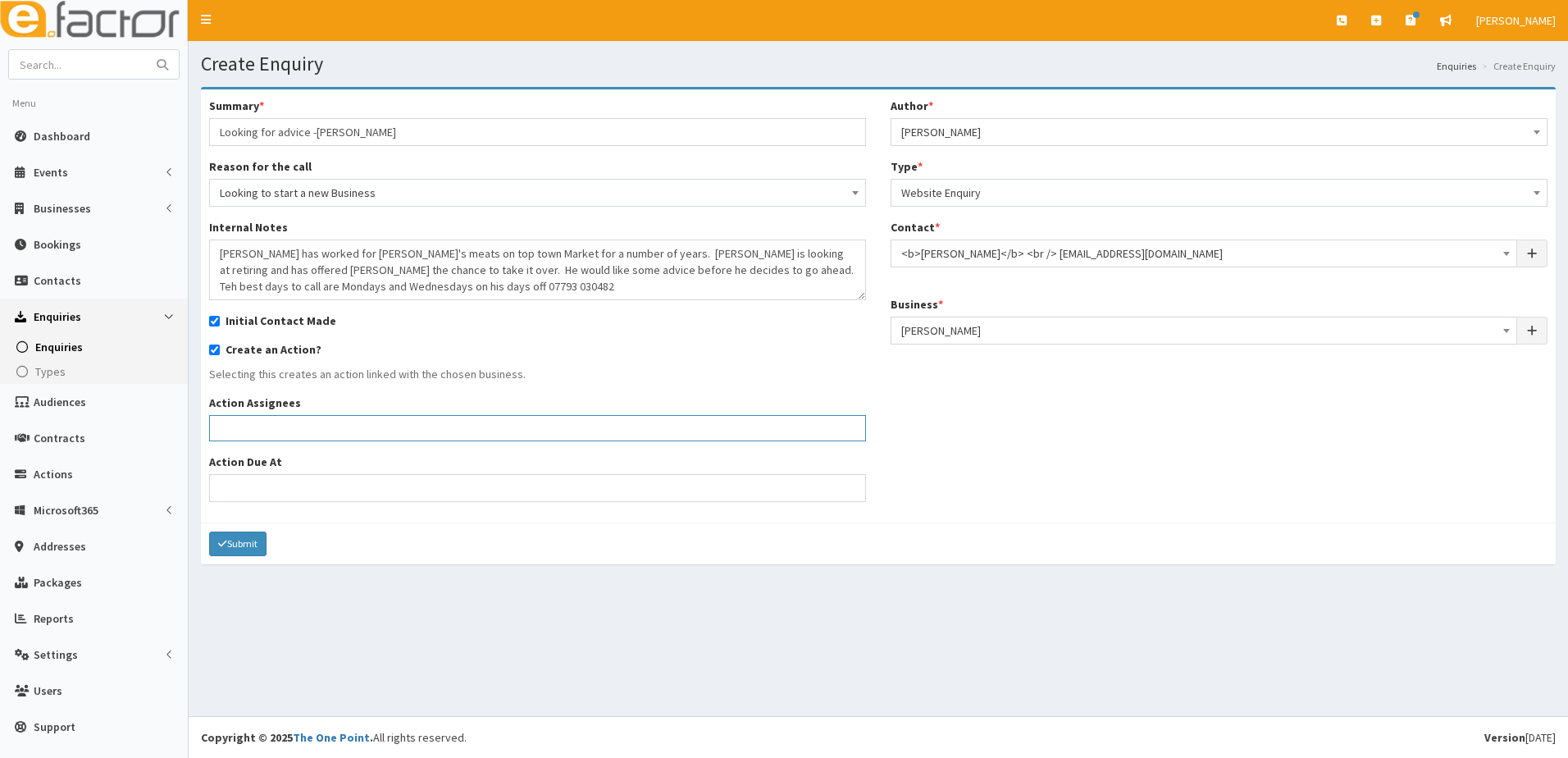
click at [249, 430] on input "search" at bounding box center [240, 428] width 52 height 16
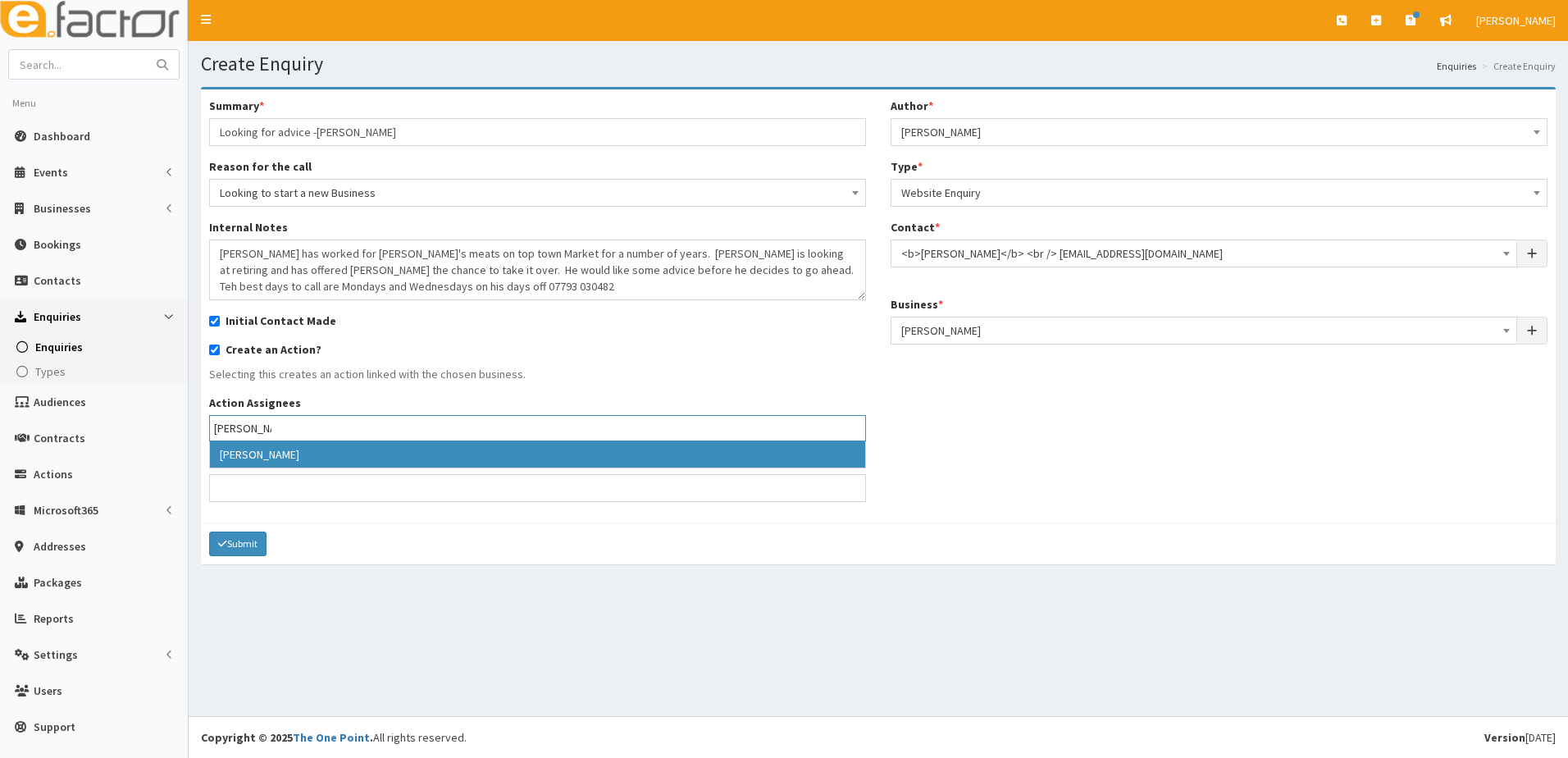
type input "Julie"
select select "16"
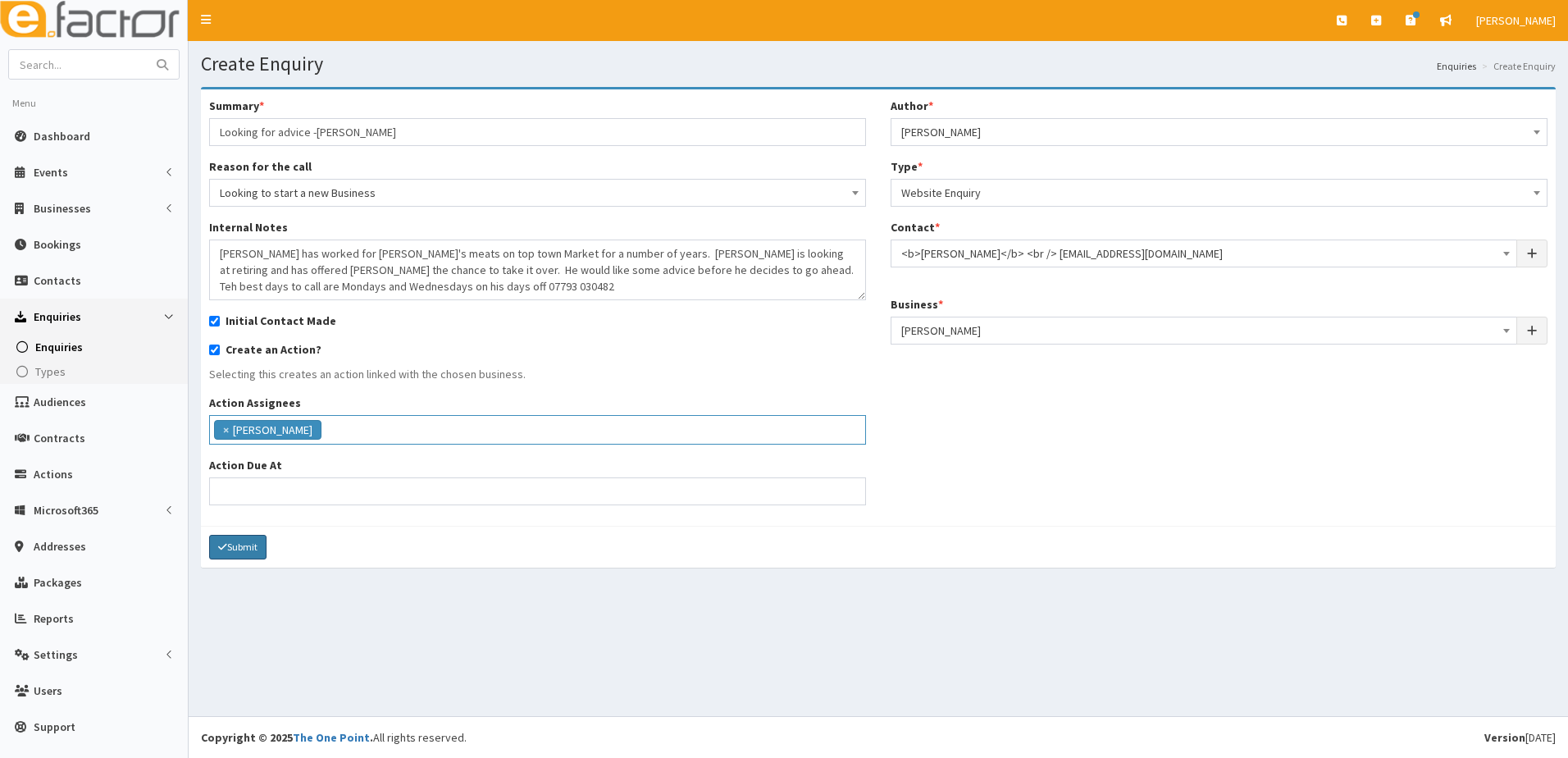
click at [233, 551] on button "Submit" at bounding box center [238, 547] width 57 height 25
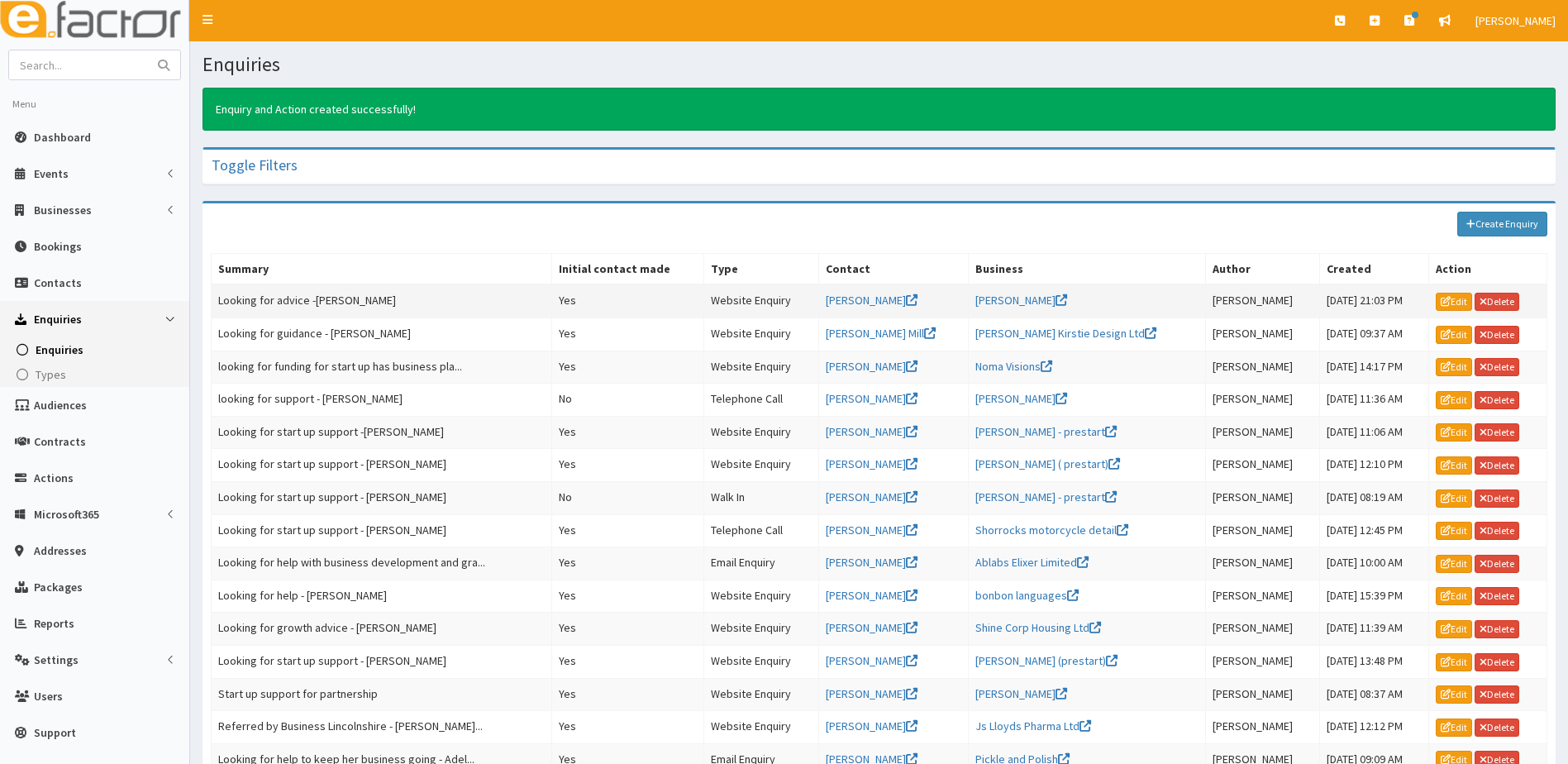
drag, startPoint x: 1456, startPoint y: 295, endPoint x: 1345, endPoint y: 304, distance: 111.4
click at [1345, 304] on td "25th Sep 2025 21:03 PM" at bounding box center [1373, 301] width 109 height 33
click at [1444, 303] on icon at bounding box center [1445, 301] width 10 height 10
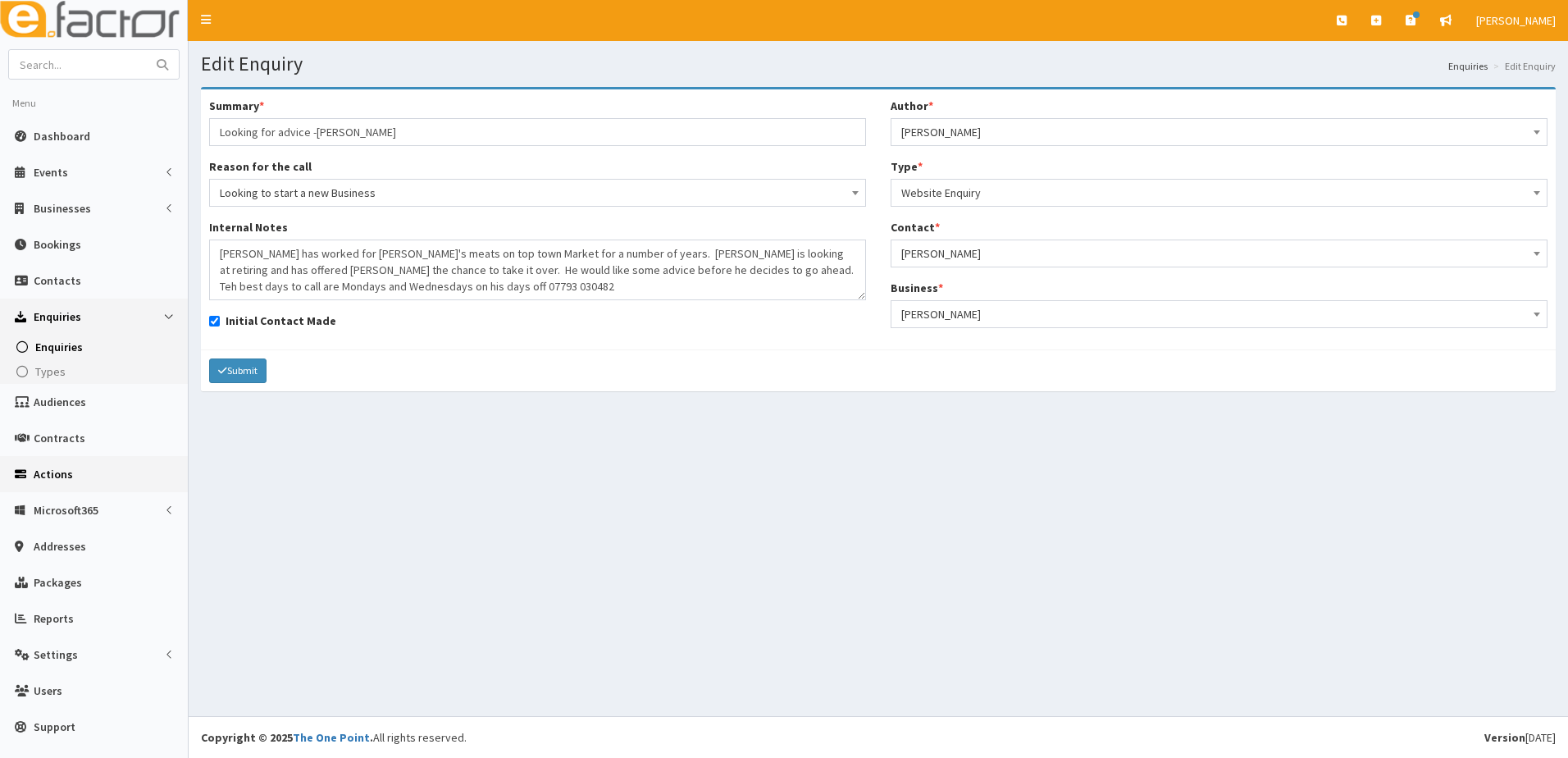
click at [47, 468] on span "Actions" at bounding box center [54, 474] width 39 height 15
